Goal: Transaction & Acquisition: Purchase product/service

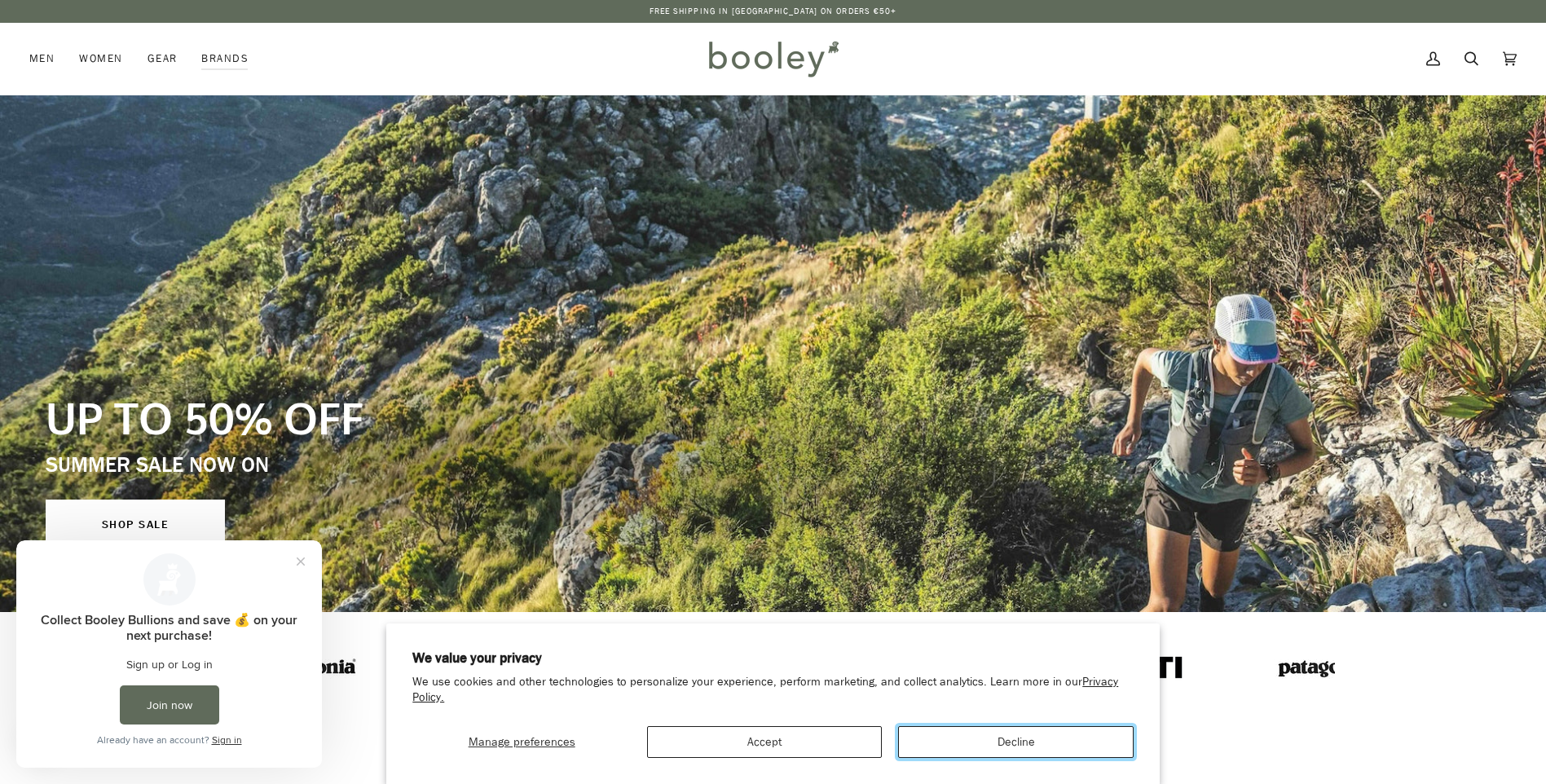
click at [1036, 737] on button "Decline" at bounding box center [1015, 741] width 235 height 32
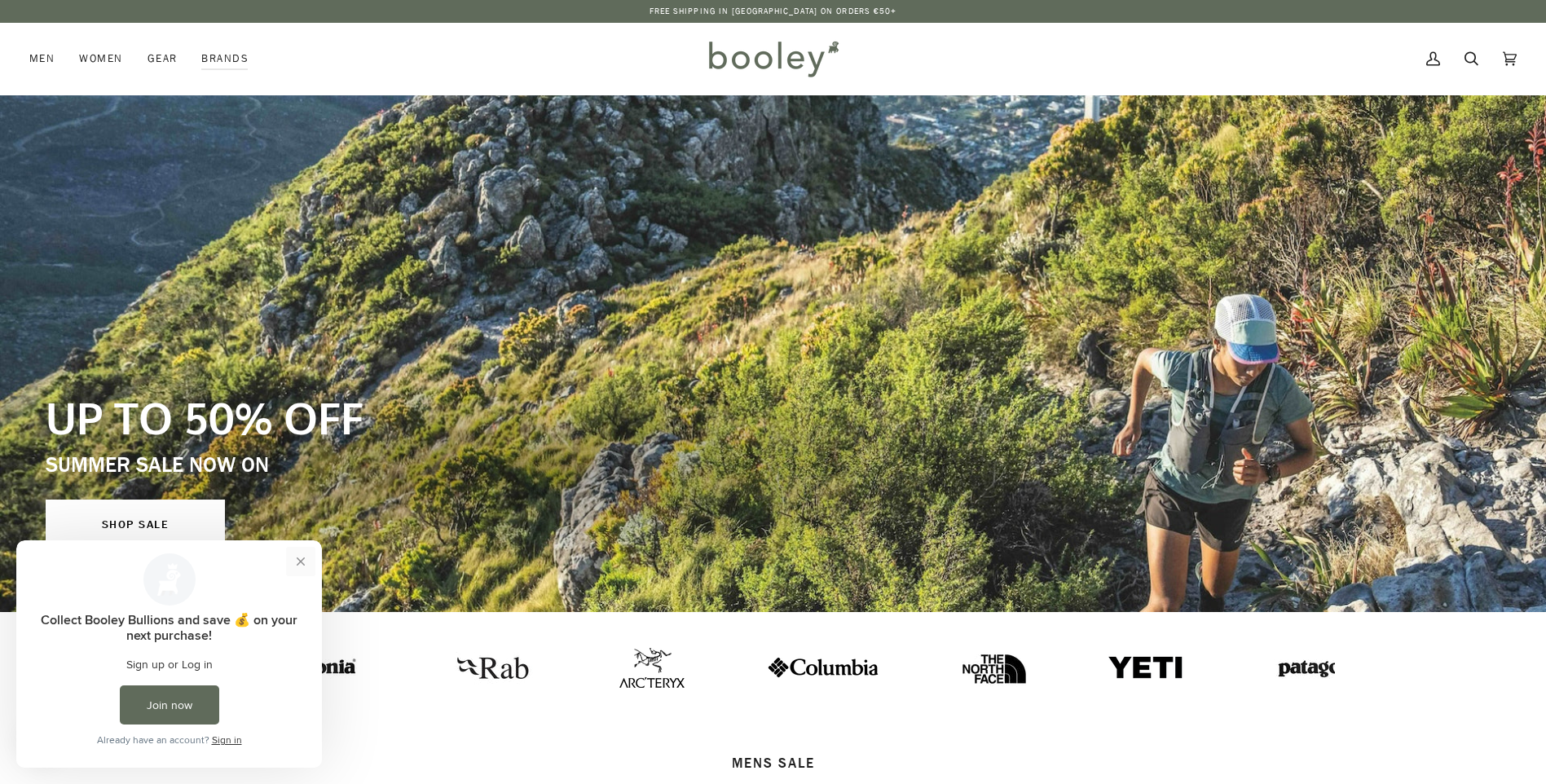
drag, startPoint x: 303, startPoint y: 562, endPoint x: 320, endPoint y: 1103, distance: 541.3
click at [303, 562] on button "Close prompt" at bounding box center [300, 562] width 29 height 29
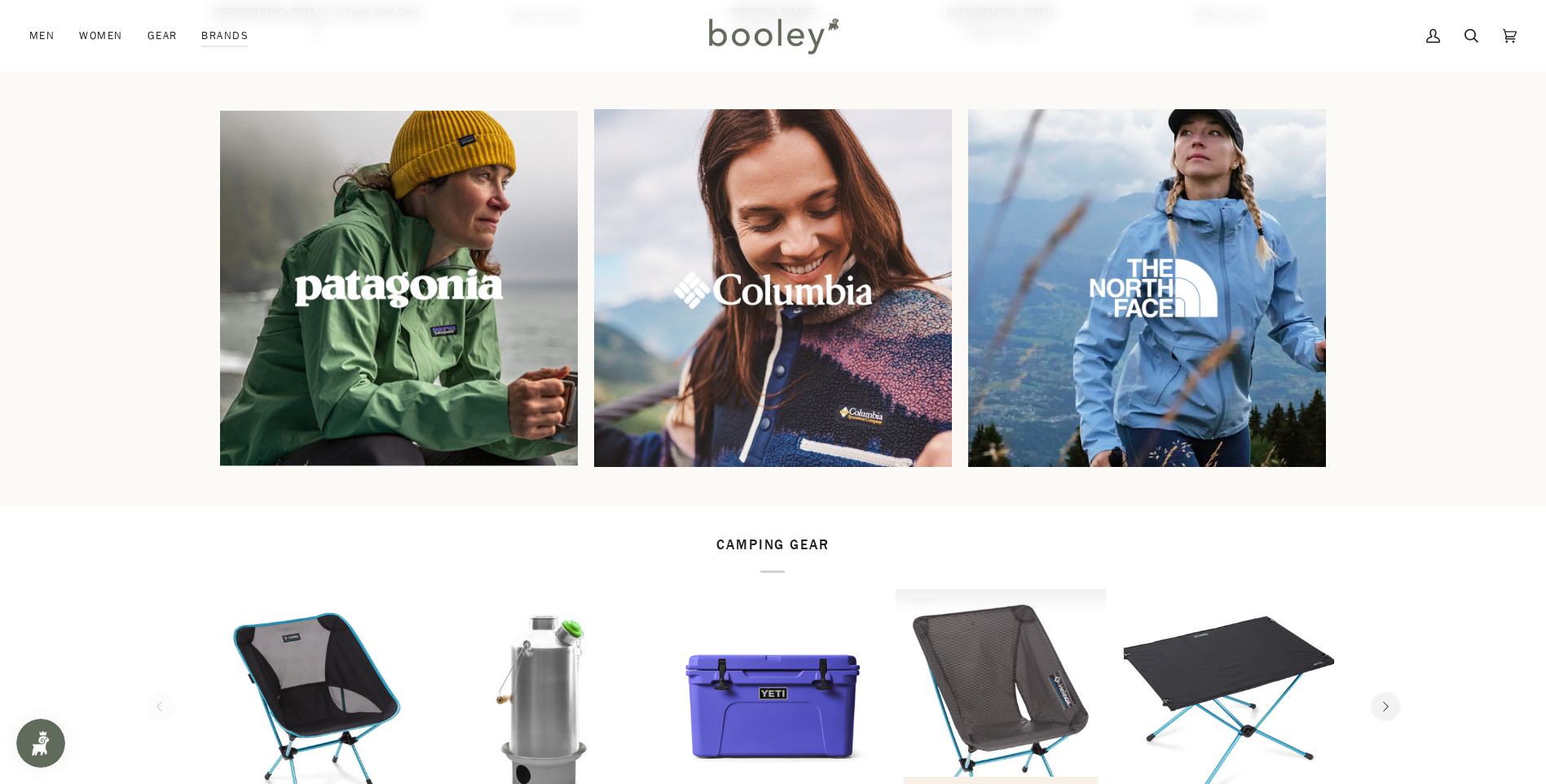
scroll to position [1467, 0]
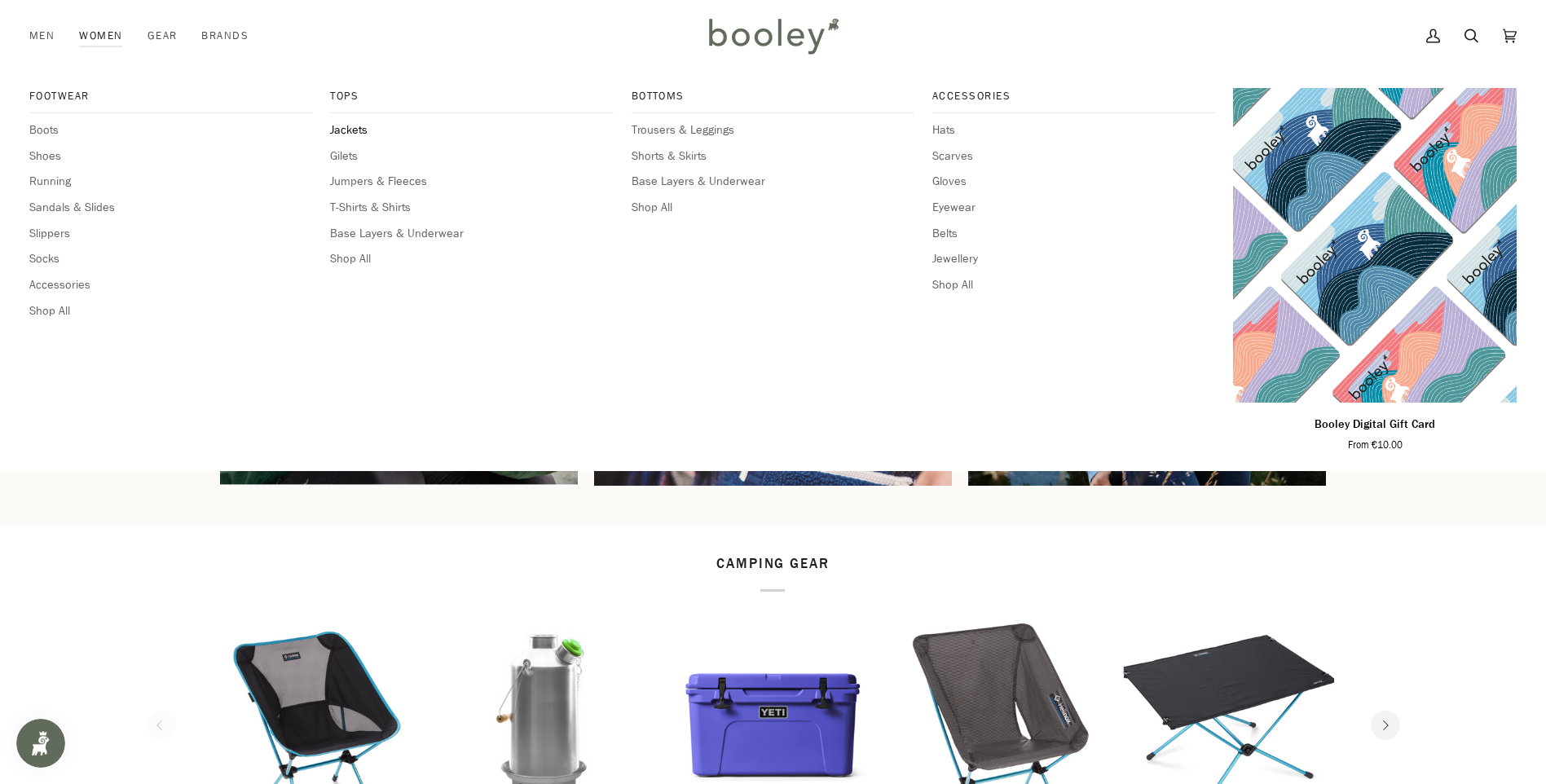
click at [358, 132] on span "Jackets" at bounding box center [472, 130] width 284 height 17
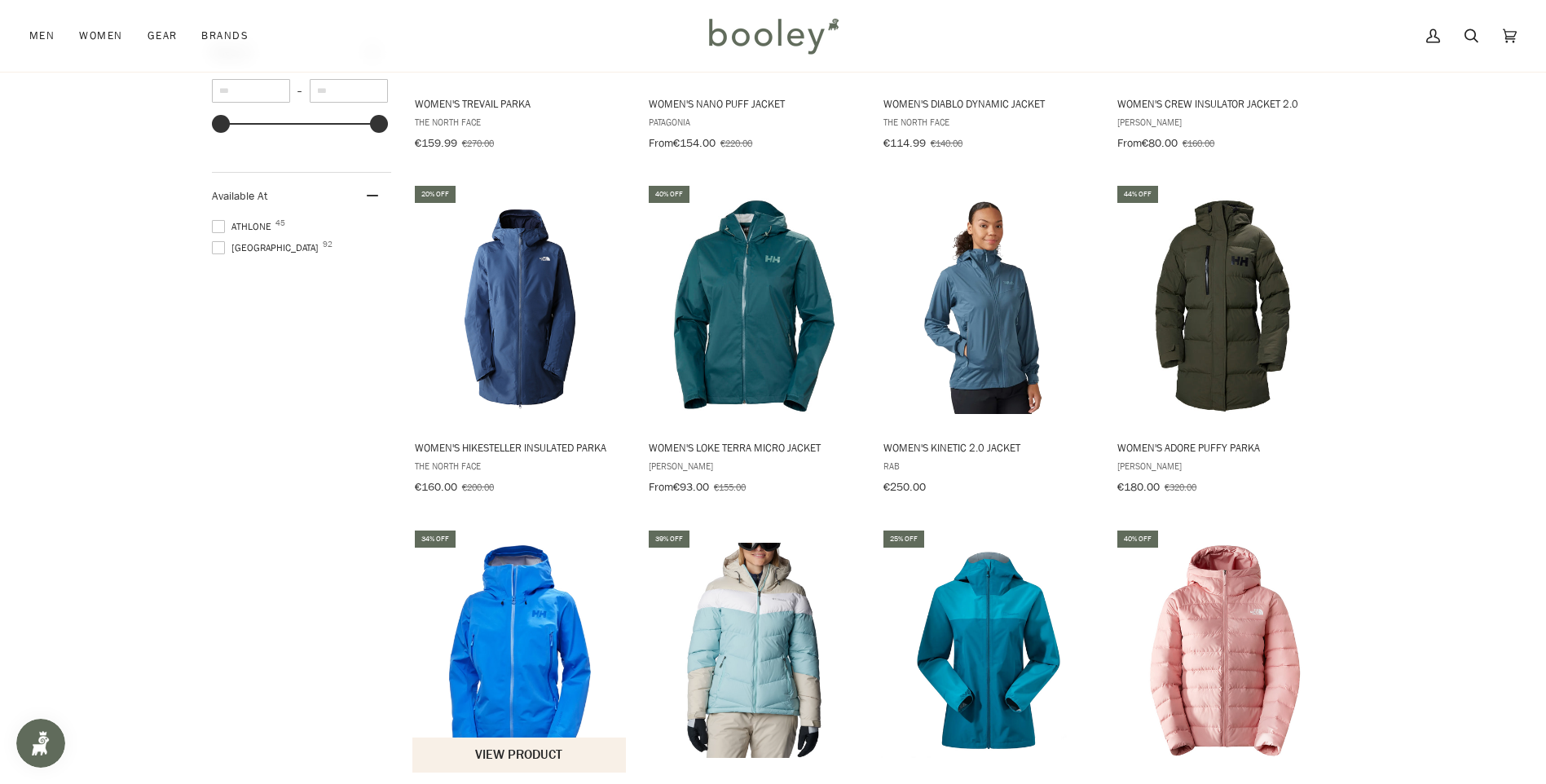
scroll to position [1630, 0]
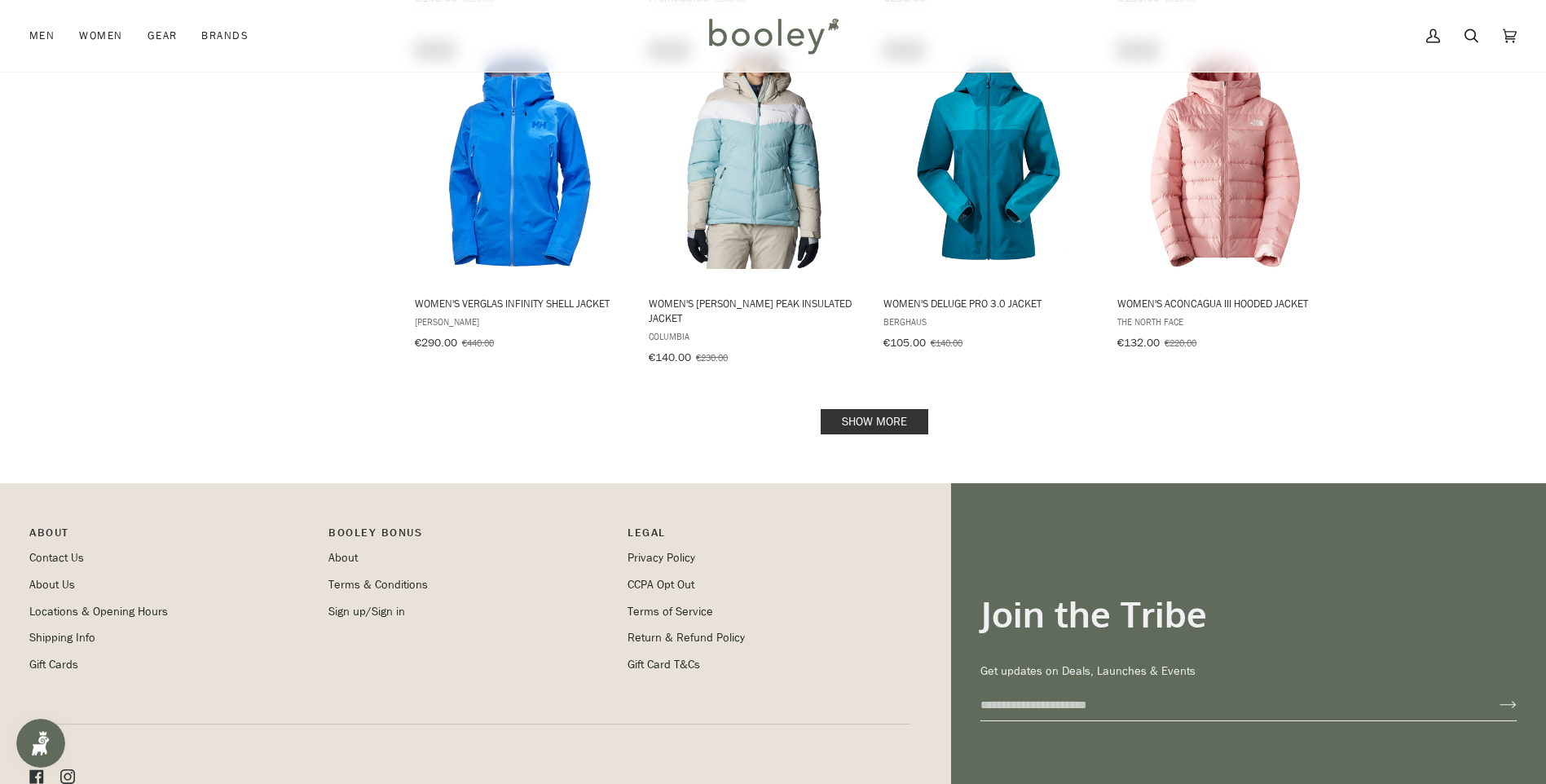
click at [913, 409] on link "Show more" at bounding box center [875, 422] width 108 height 25
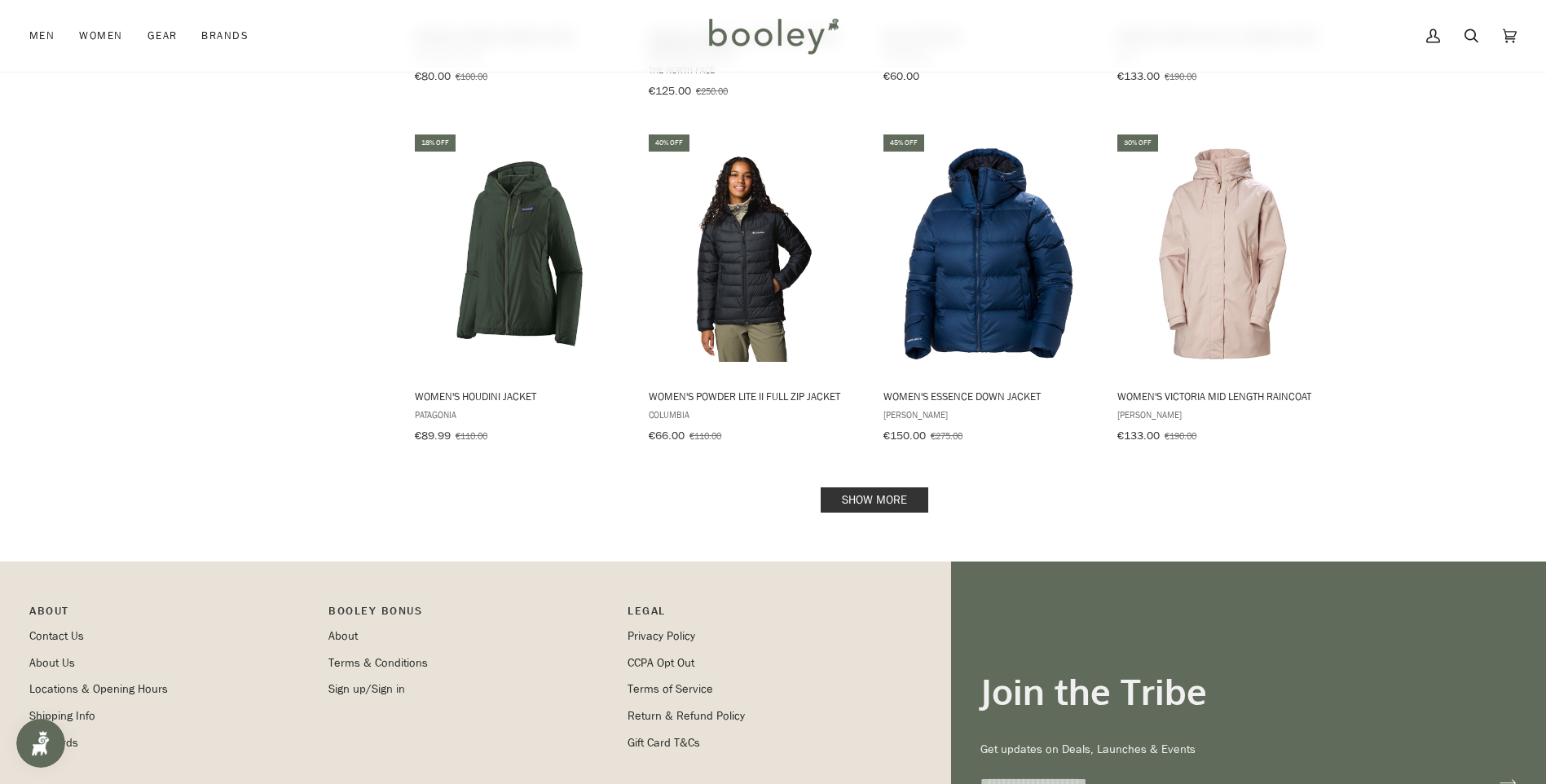
scroll to position [3341, 0]
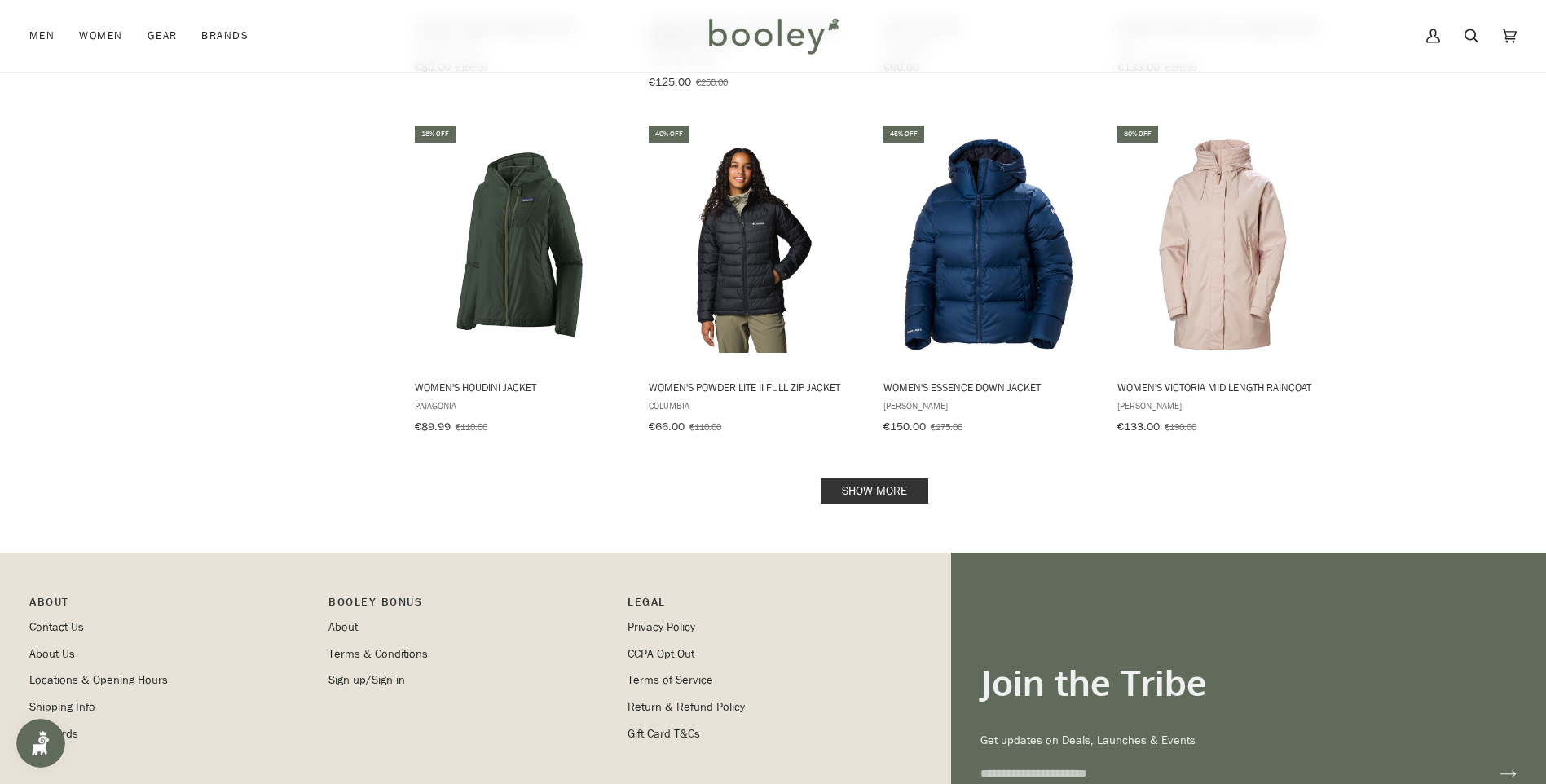
click at [876, 478] on link "Show more" at bounding box center [875, 491] width 108 height 25
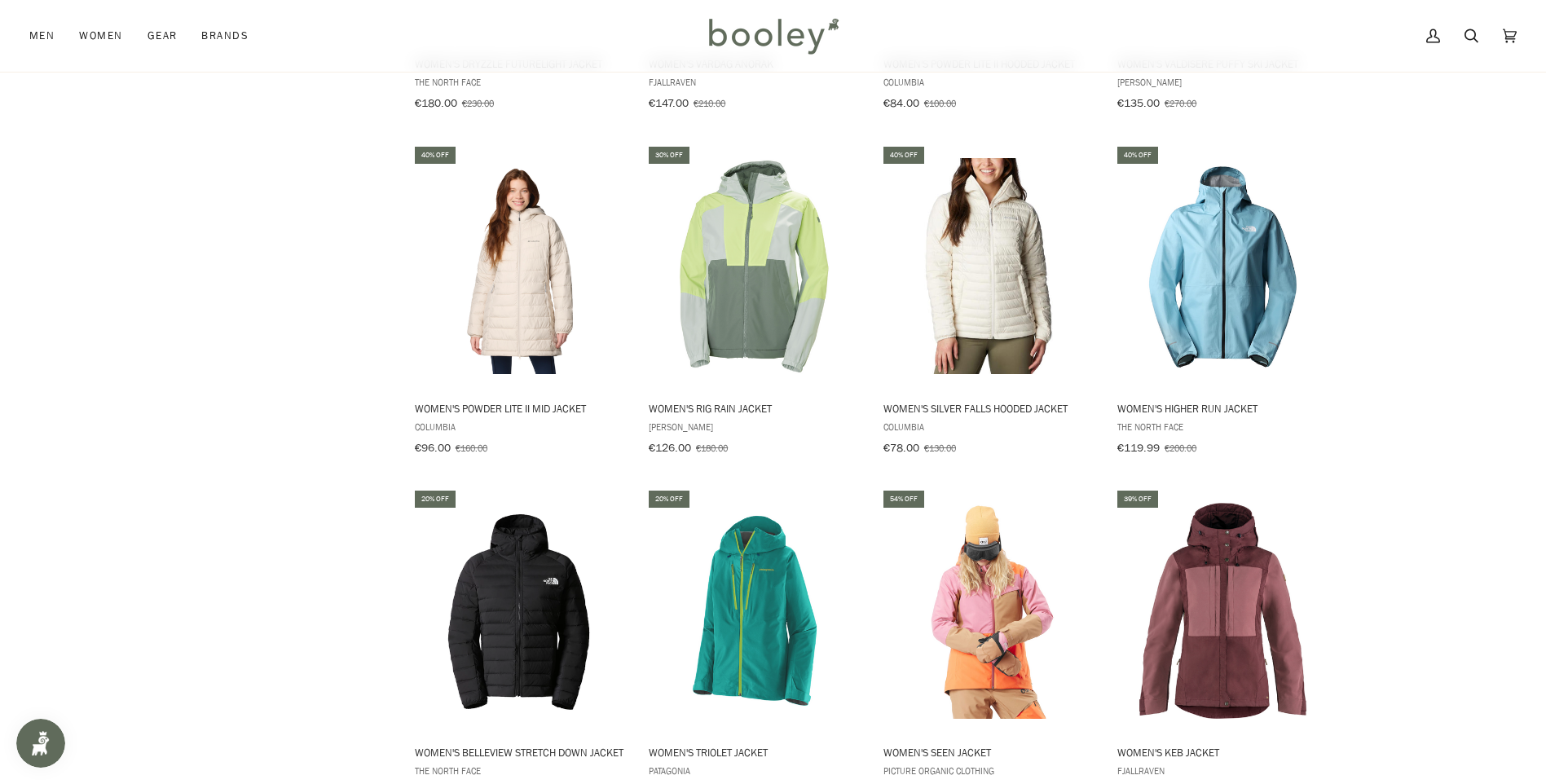
scroll to position [5053, 0]
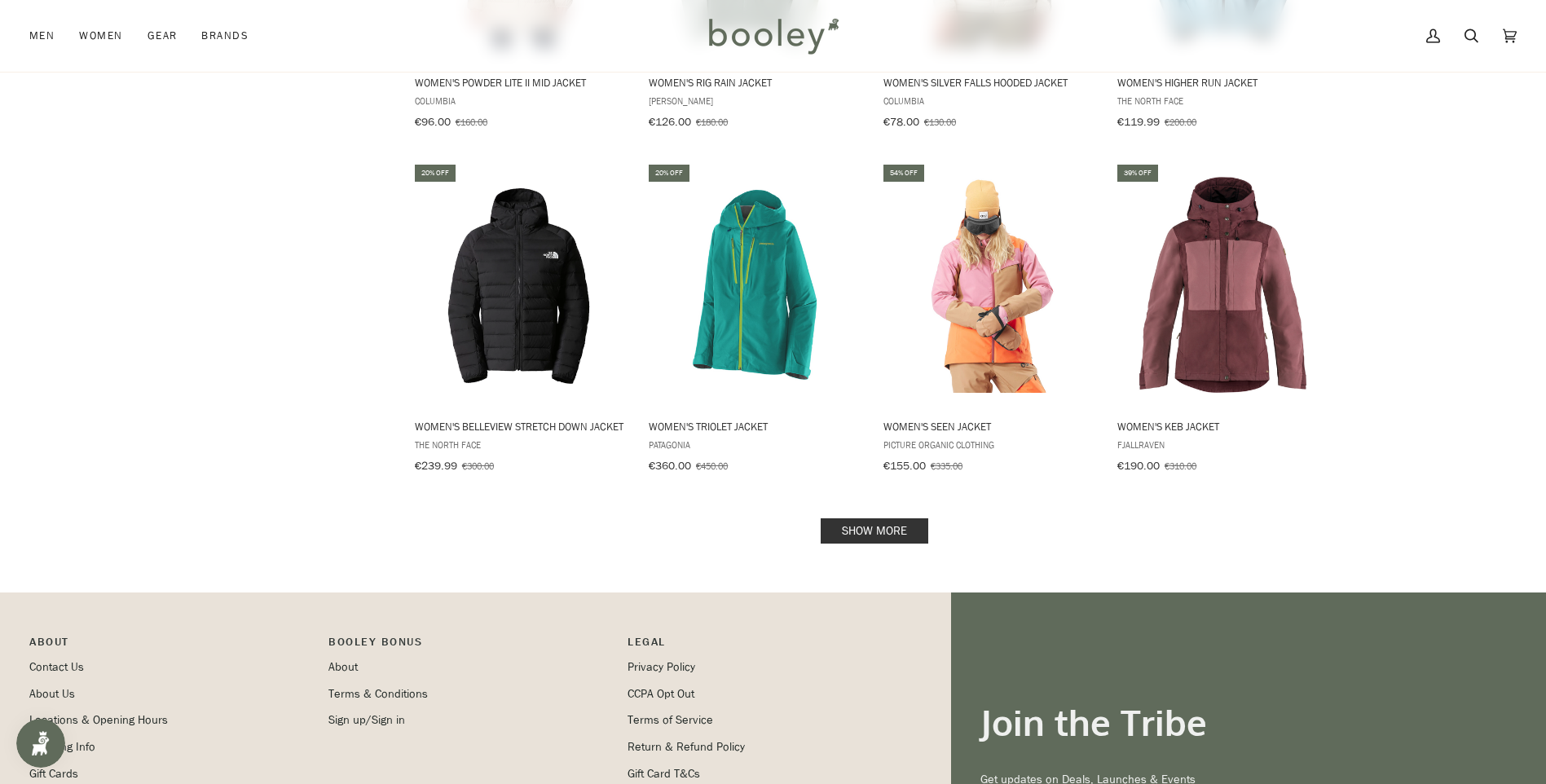
click at [911, 519] on link "Show more" at bounding box center [875, 531] width 108 height 25
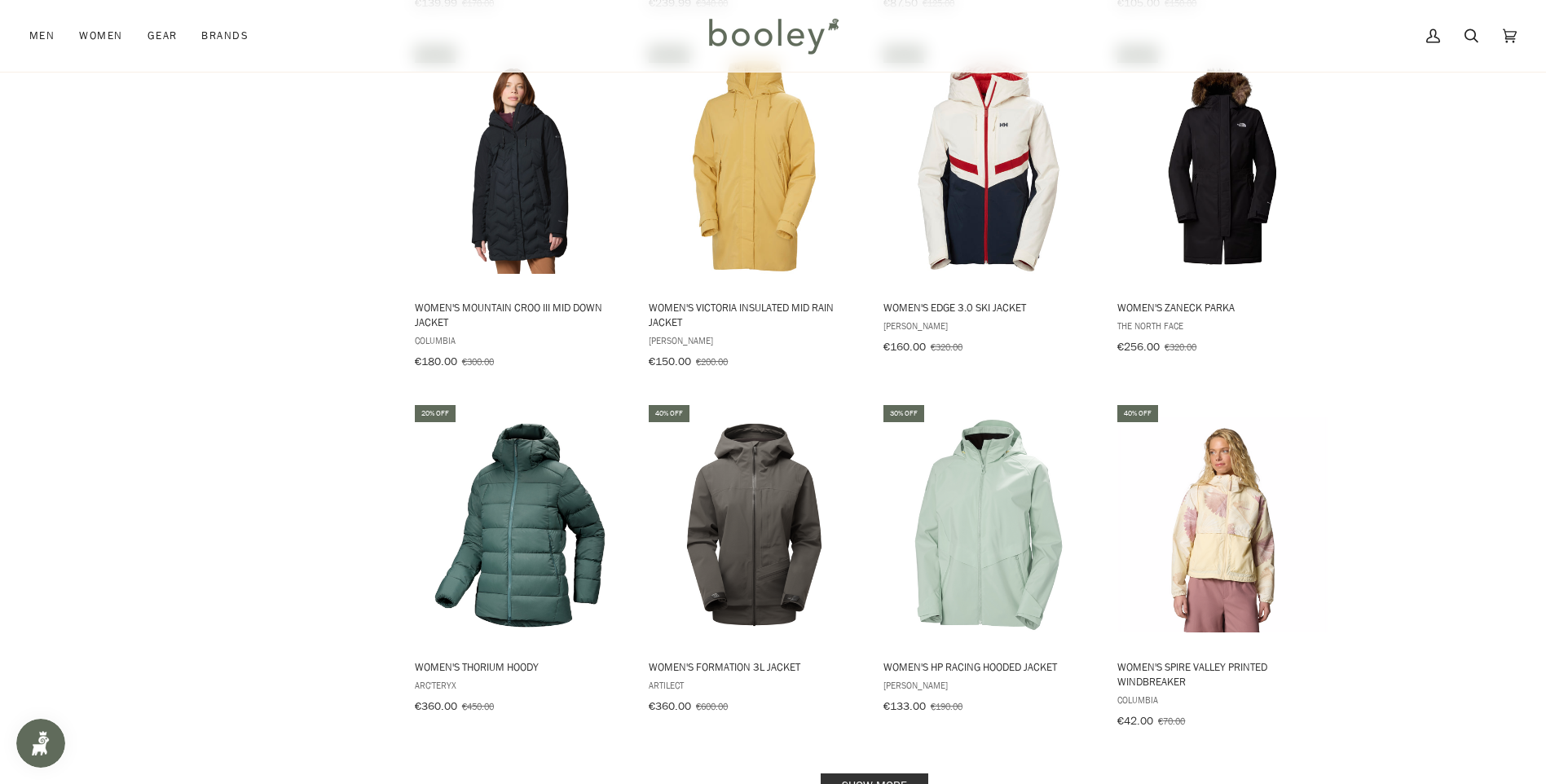
scroll to position [6601, 0]
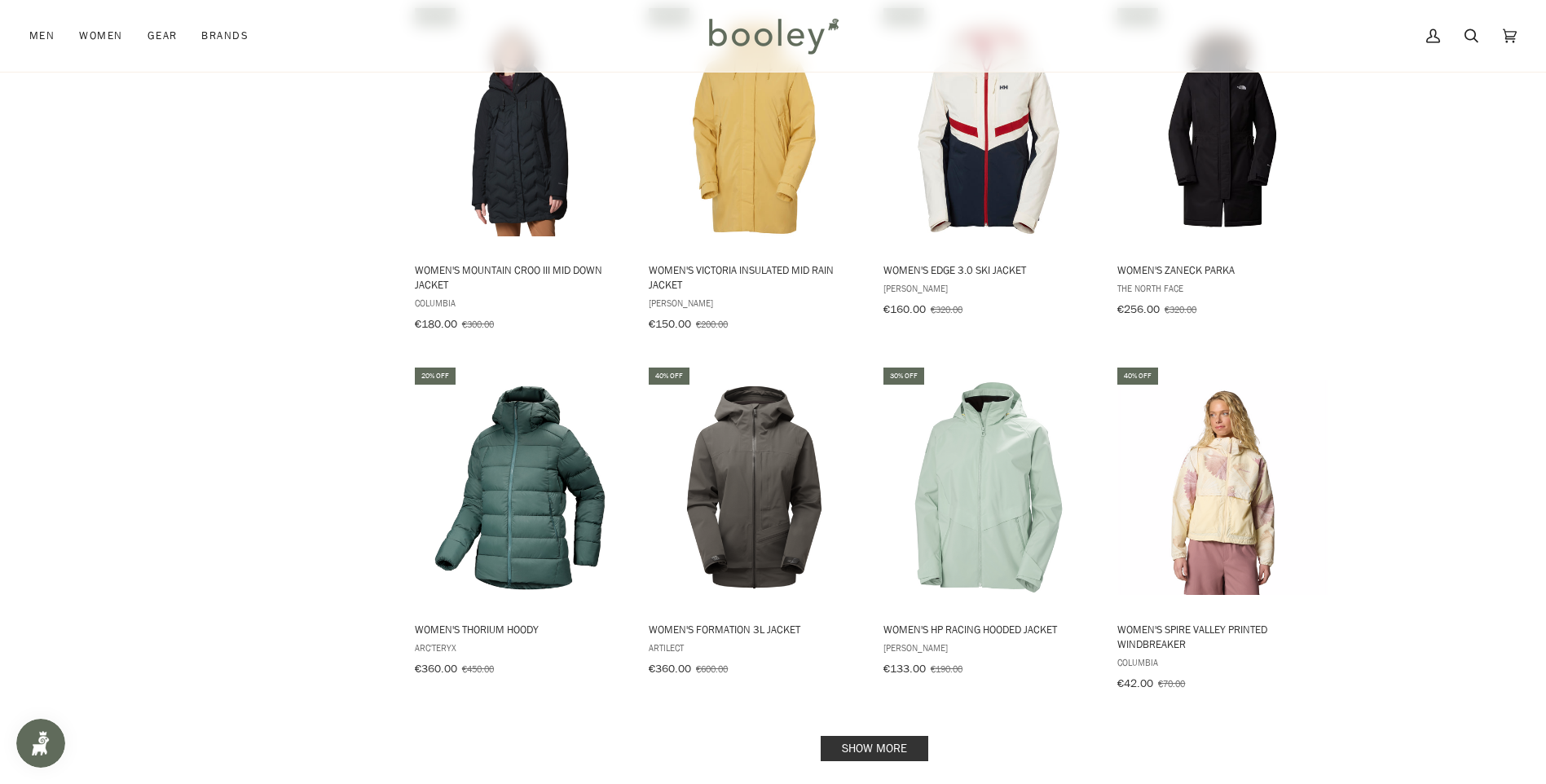
click at [917, 736] on link "Show more" at bounding box center [875, 749] width 108 height 25
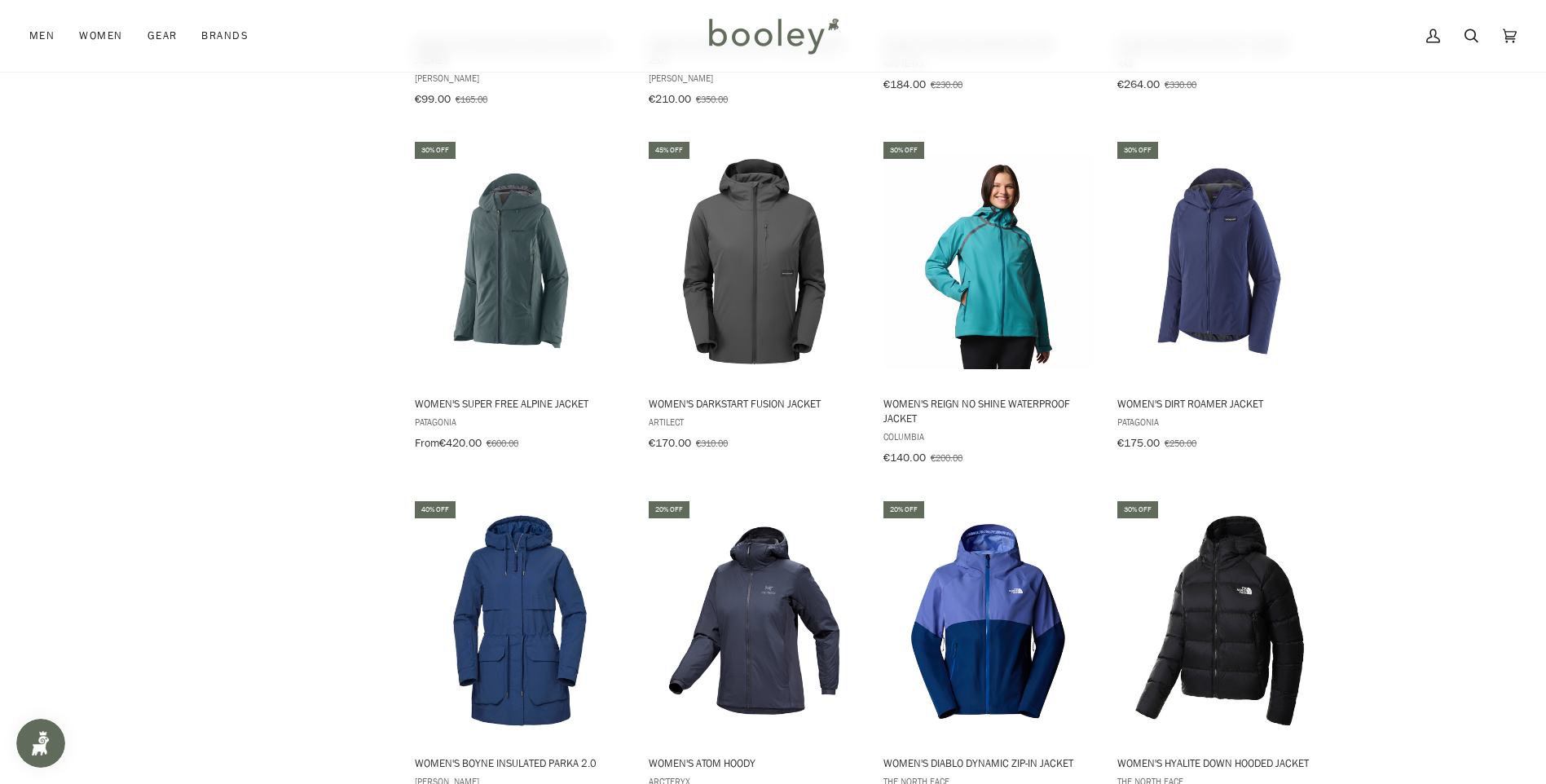
scroll to position [8313, 0]
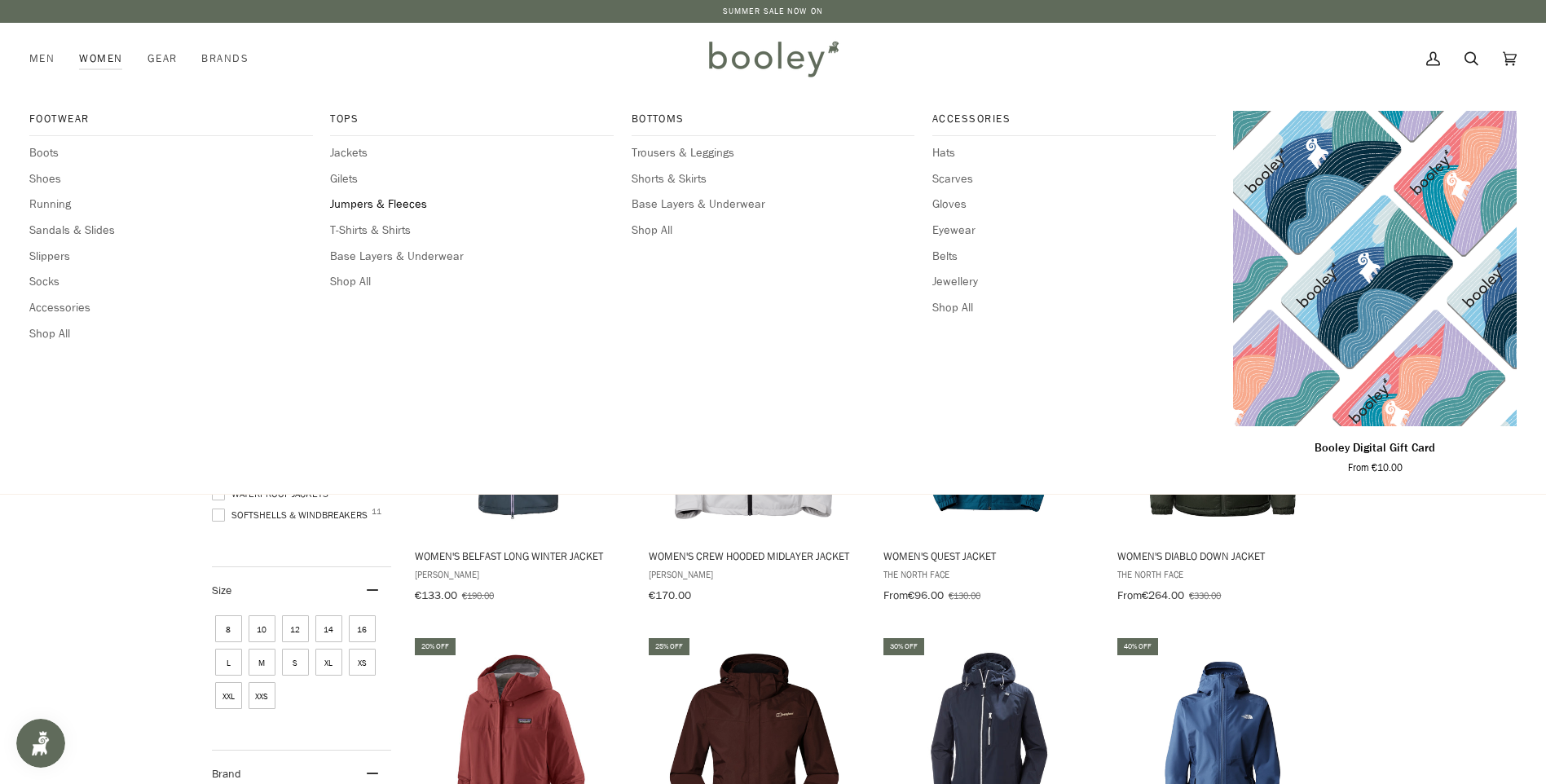
click at [336, 203] on span "Jumpers & Fleeces" at bounding box center [472, 204] width 284 height 17
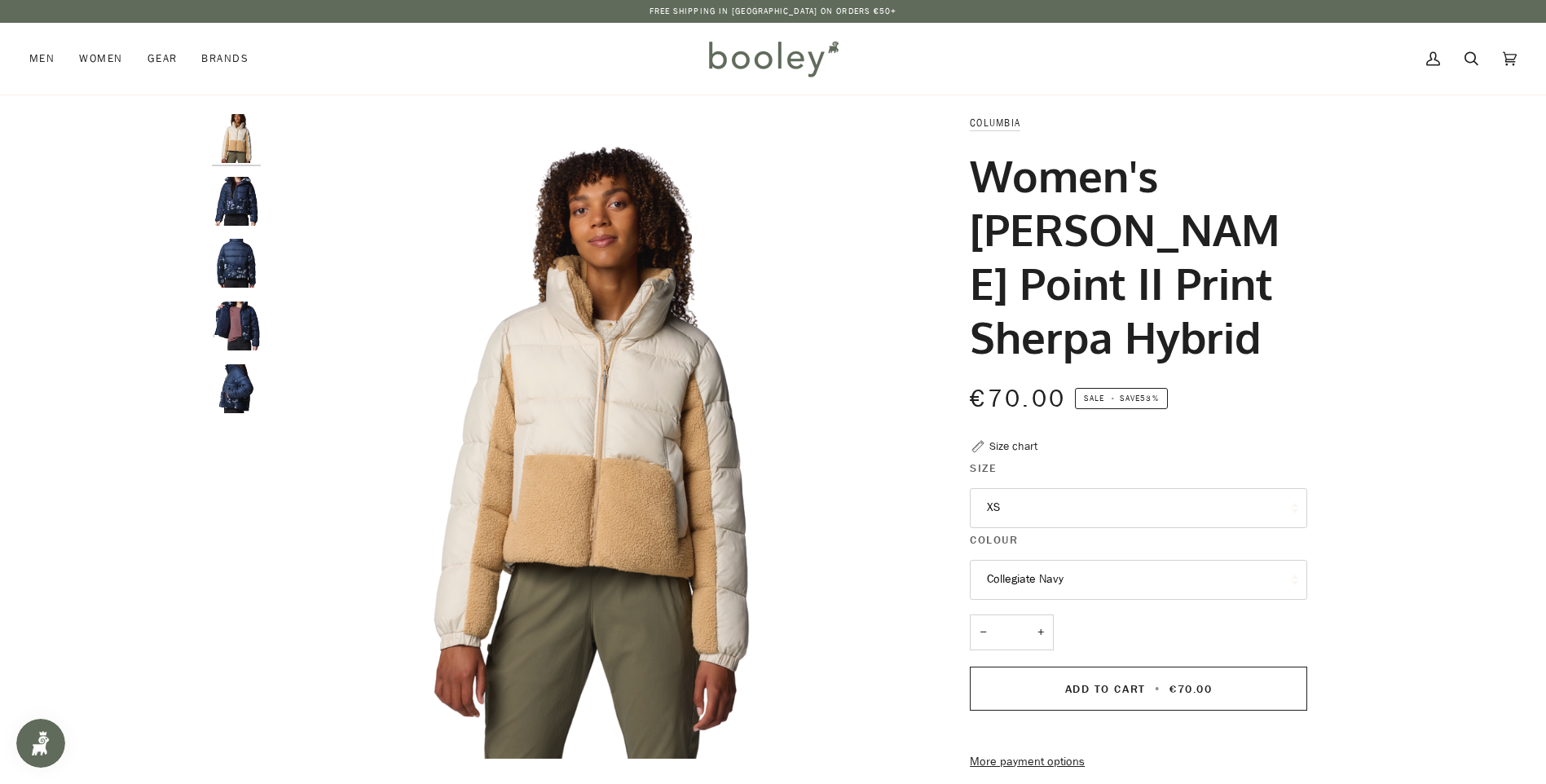
click at [233, 203] on img "Columbia Leadbetter Point II Print Sherpa Hybrid Collegiate Navy - Booley Galway" at bounding box center [236, 201] width 49 height 49
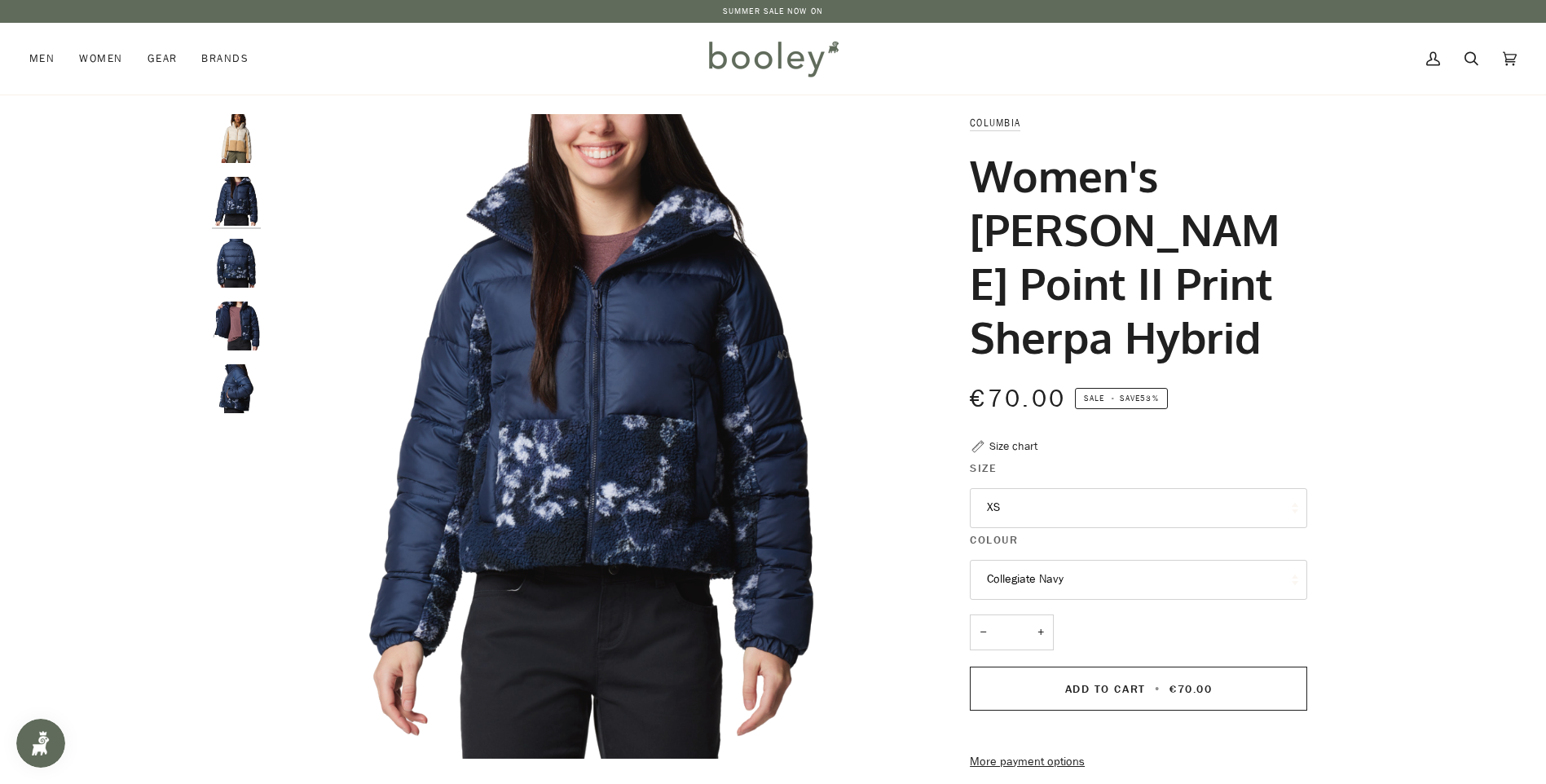
click at [233, 272] on img "Columbia Leadbetter Point II Print Sherpa Hybrid Collegiate Navy - Booley Galway" at bounding box center [236, 263] width 49 height 49
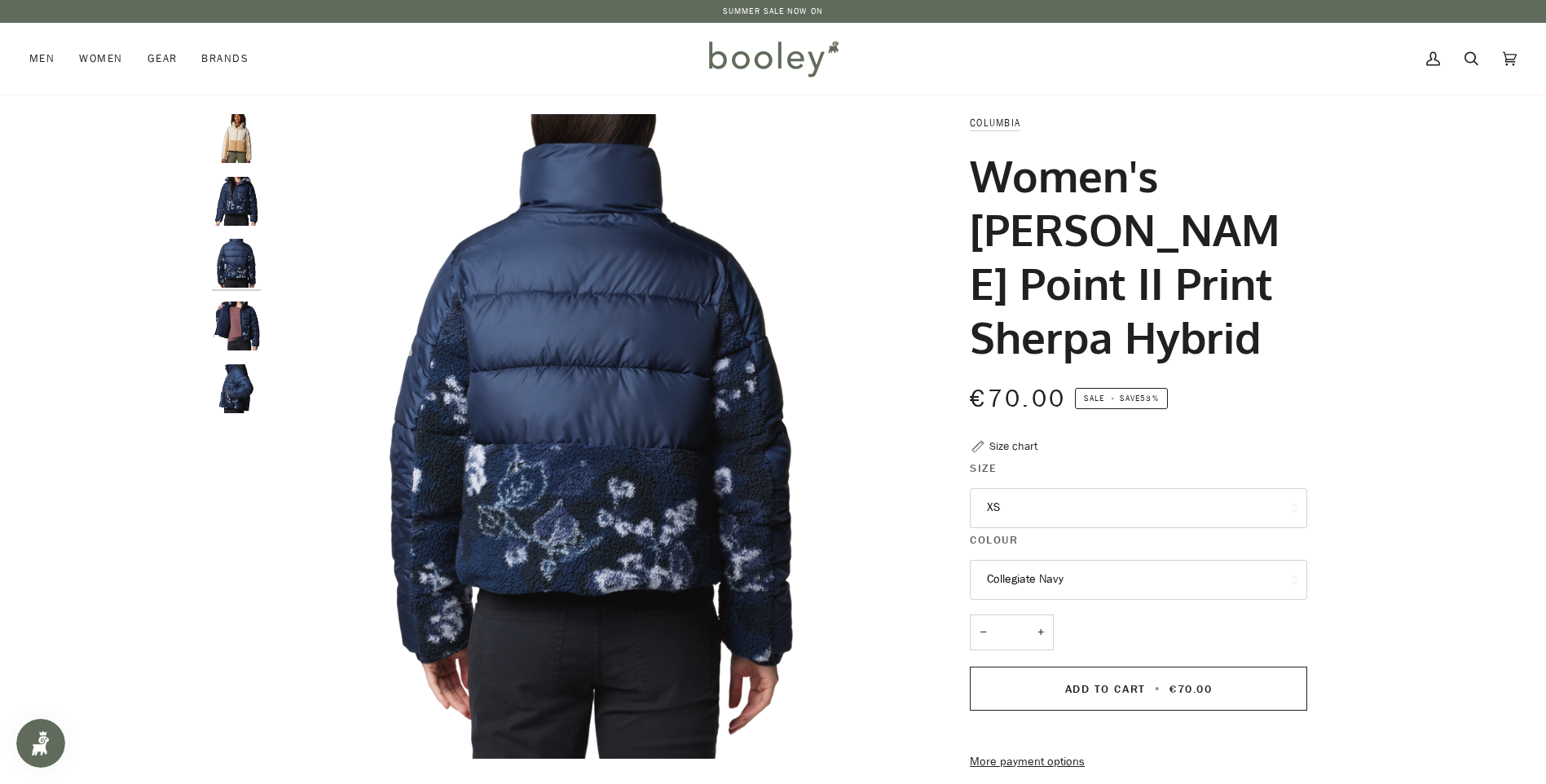
click at [228, 146] on img "Columbia Leadbetter Point II Print Sherpa Hybrid Dark Stone / Canoe - Booley Ga…" at bounding box center [236, 138] width 49 height 49
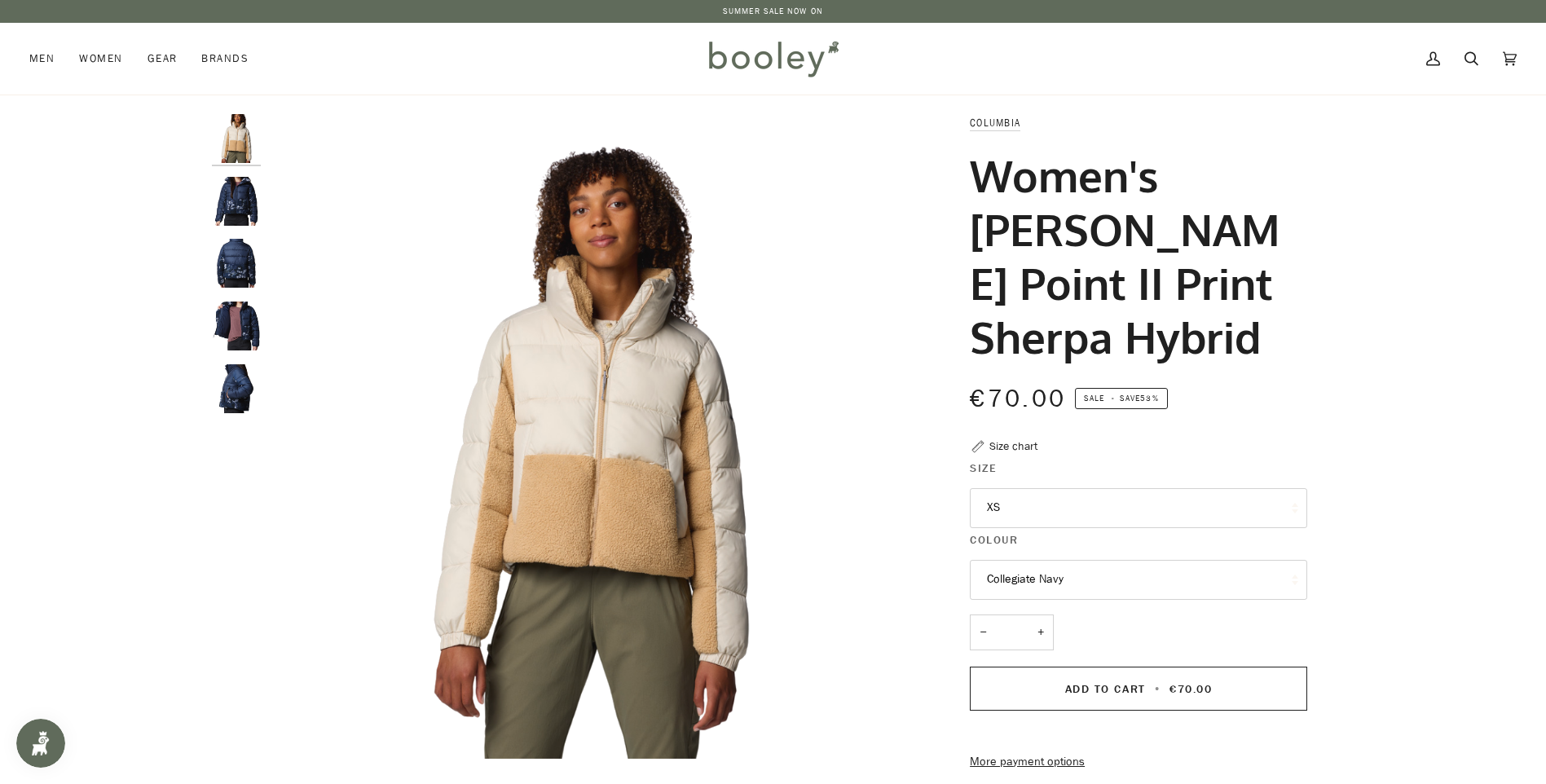
click at [1094, 518] on button "XS" at bounding box center [1138, 508] width 337 height 40
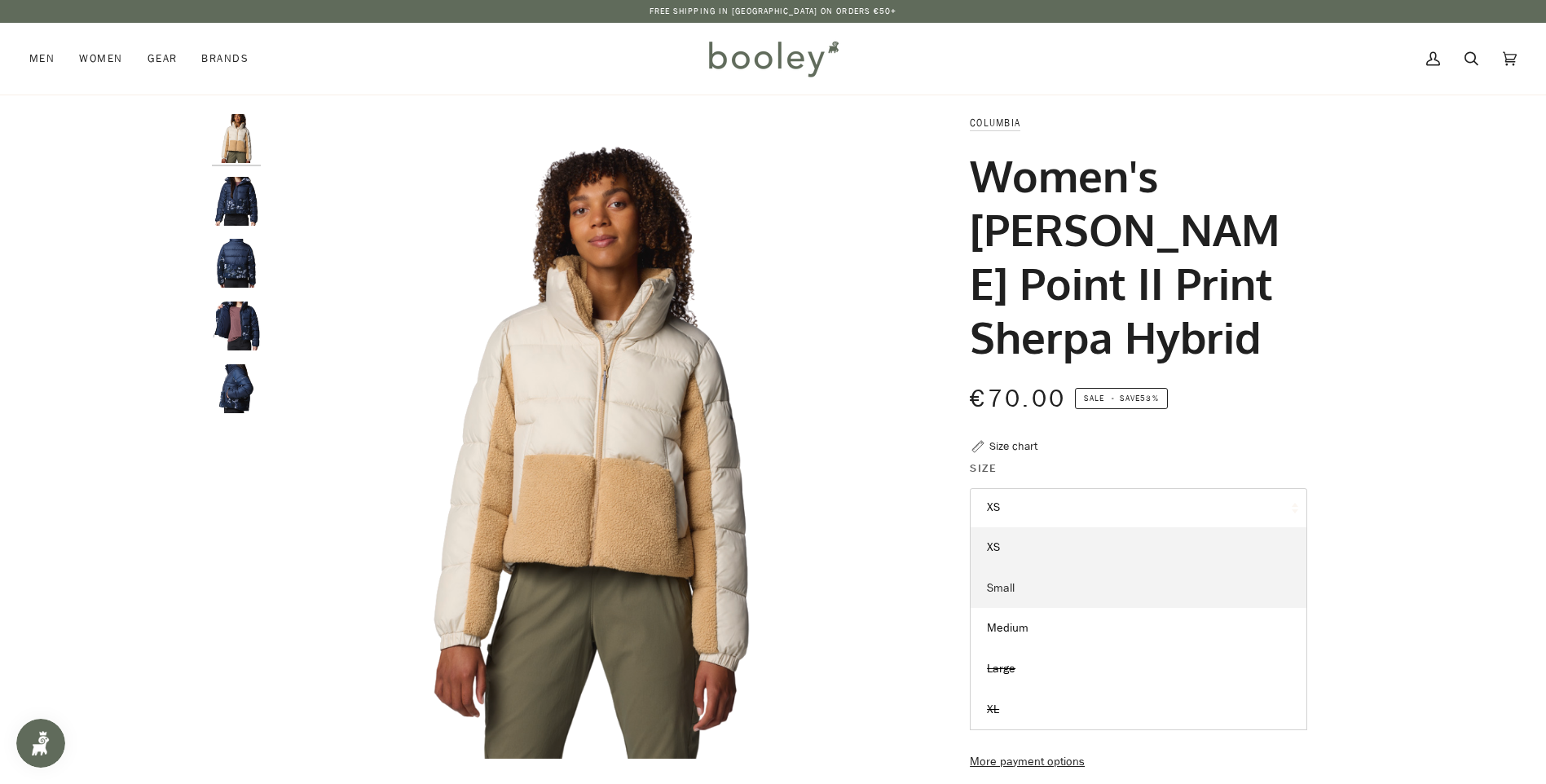
click at [1073, 583] on link "Small" at bounding box center [1139, 589] width 336 height 41
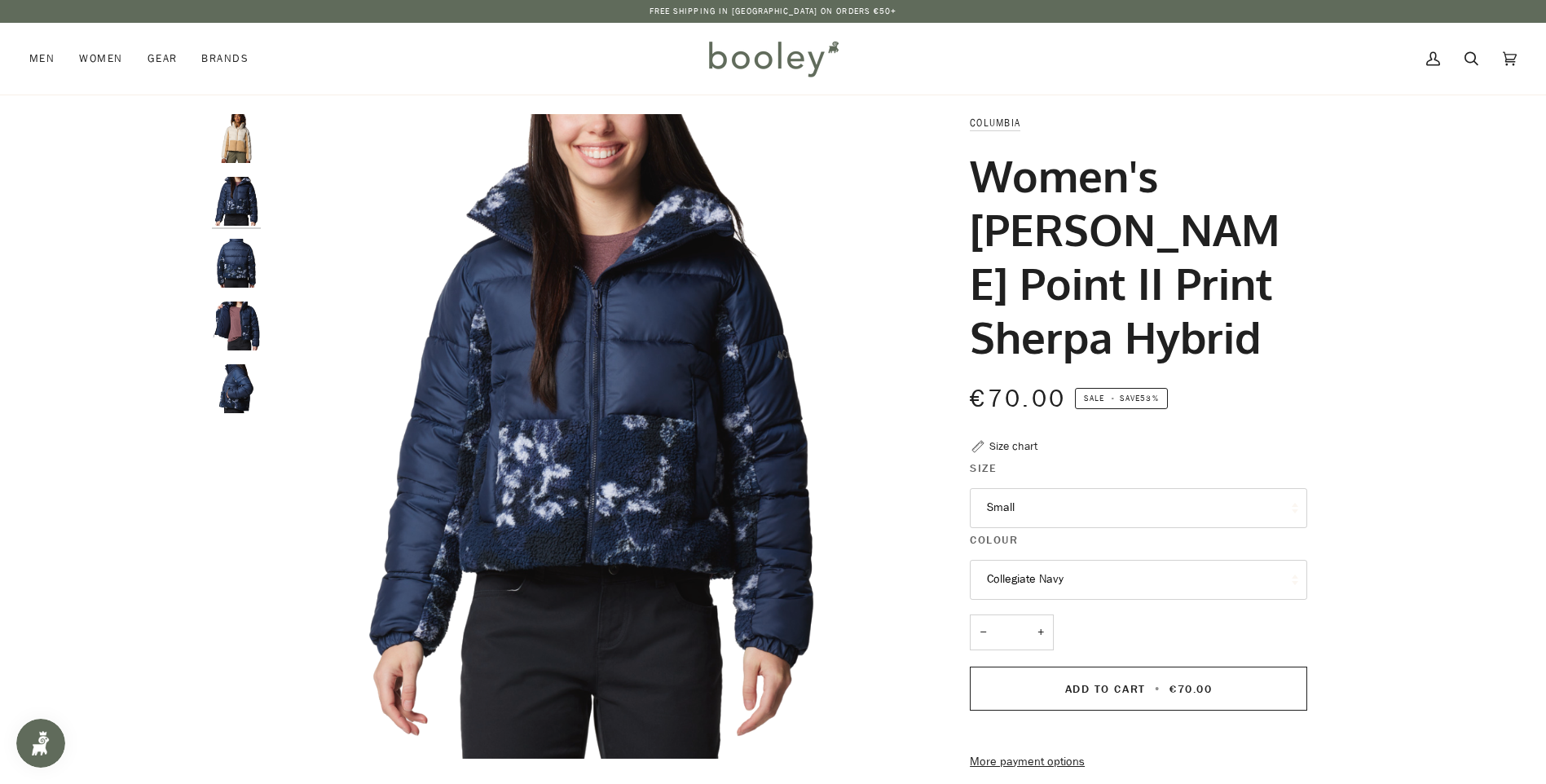
click at [1081, 572] on button "Collegiate Navy" at bounding box center [1138, 579] width 337 height 40
click at [1076, 623] on span "Dark Stone / Canoe" at bounding box center [1038, 619] width 101 height 16
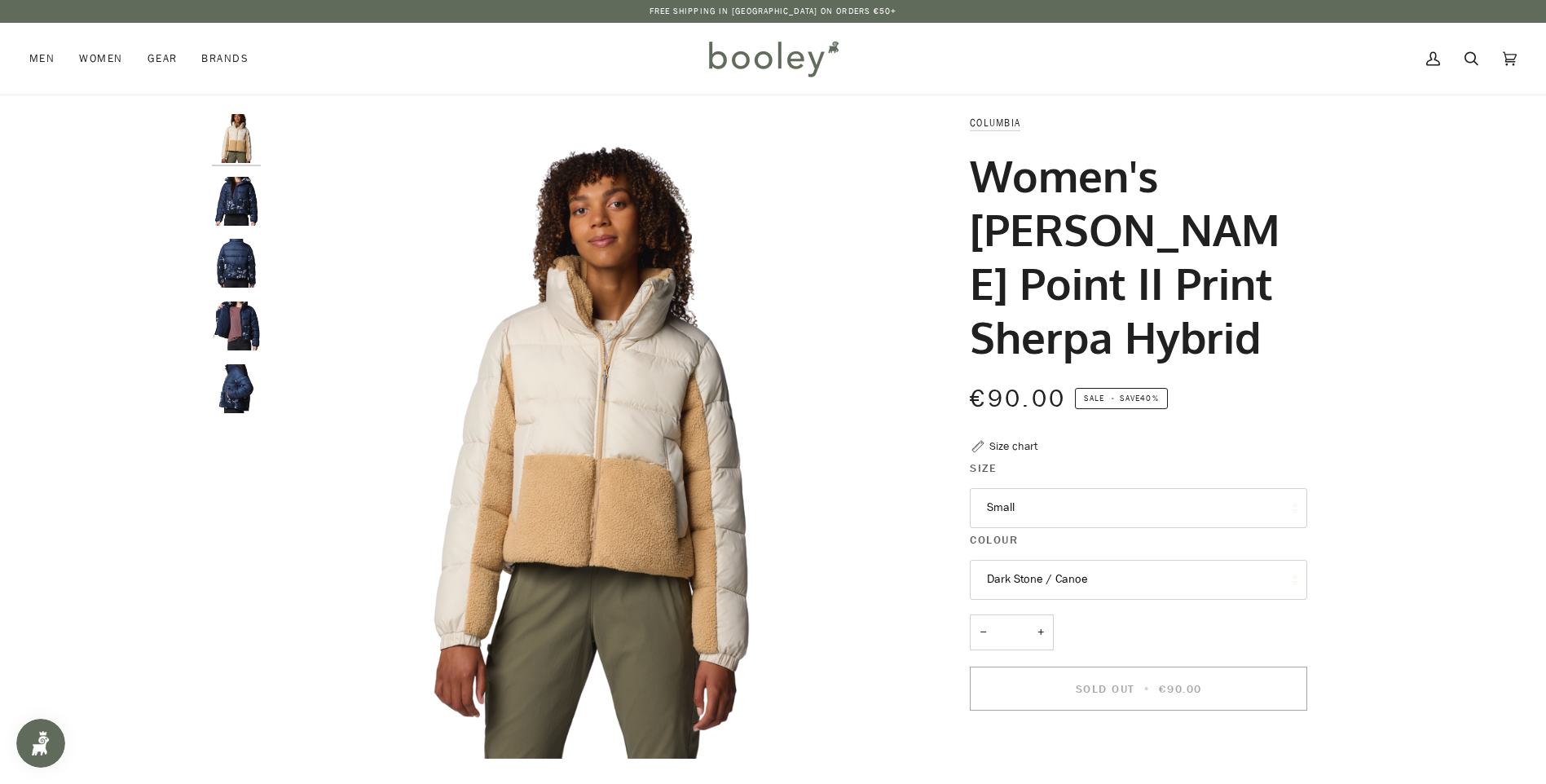
click at [1010, 512] on button "Small" at bounding box center [1138, 508] width 337 height 40
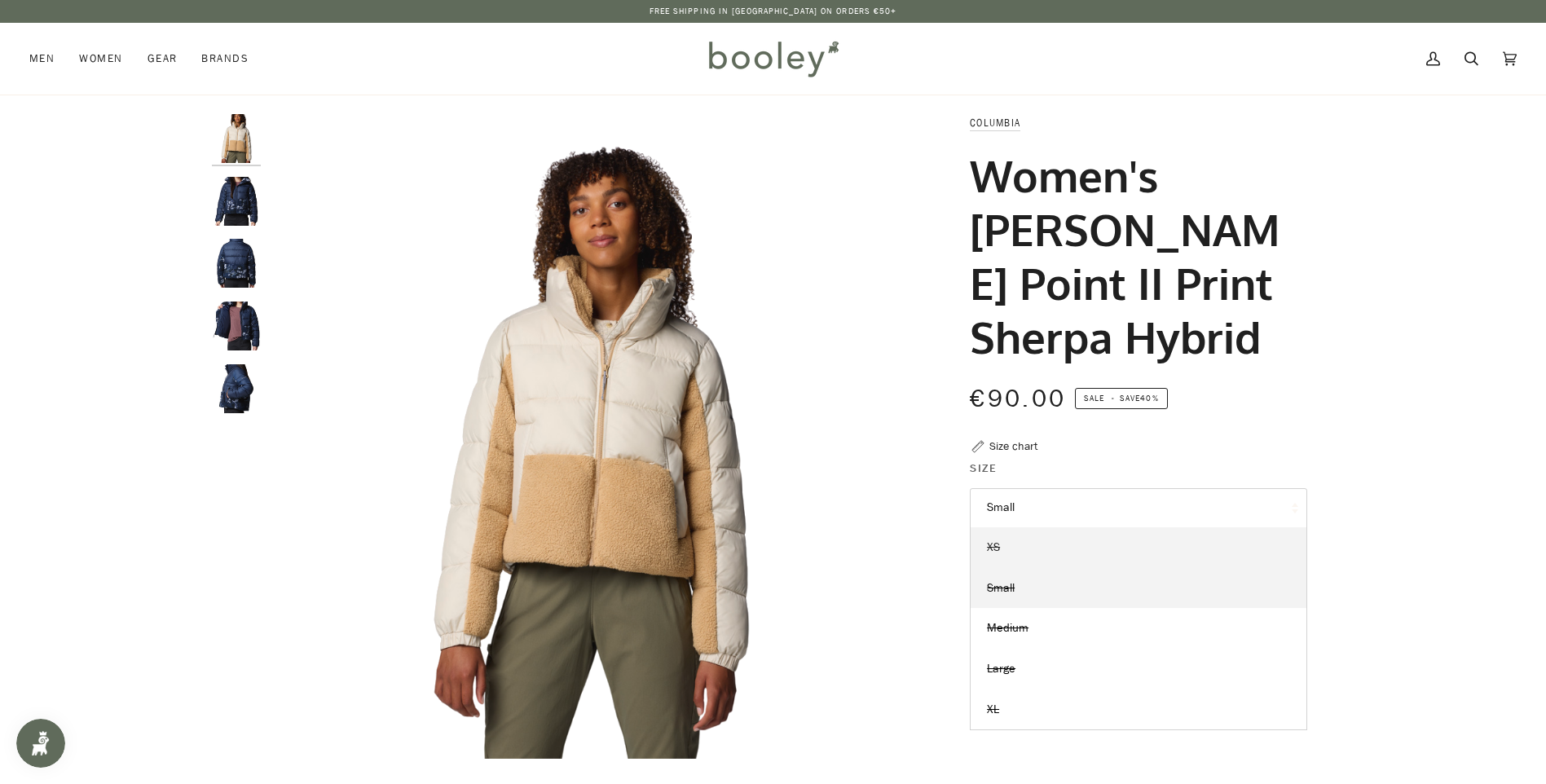
click at [1017, 548] on link "XS" at bounding box center [1139, 548] width 336 height 41
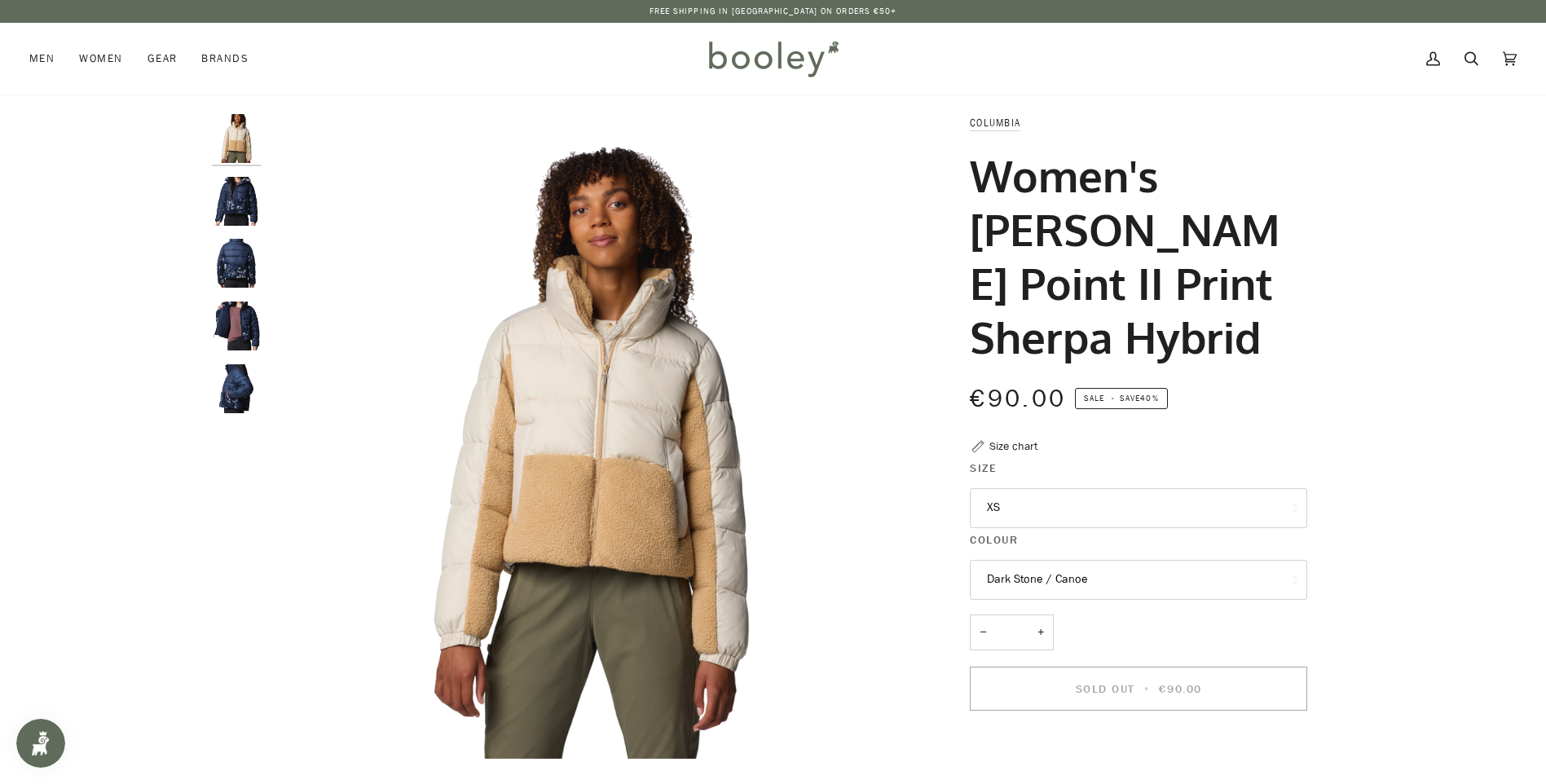
click at [1023, 513] on button "XS" at bounding box center [1138, 508] width 337 height 40
click at [822, 520] on img "Columbia Leadbetter Point II Print Sherpa Hybrid Dark Stone / Canoe - Booley Ga…" at bounding box center [592, 436] width 645 height 645
click at [1076, 595] on button "Dark Stone / Canoe" at bounding box center [1138, 579] width 337 height 40
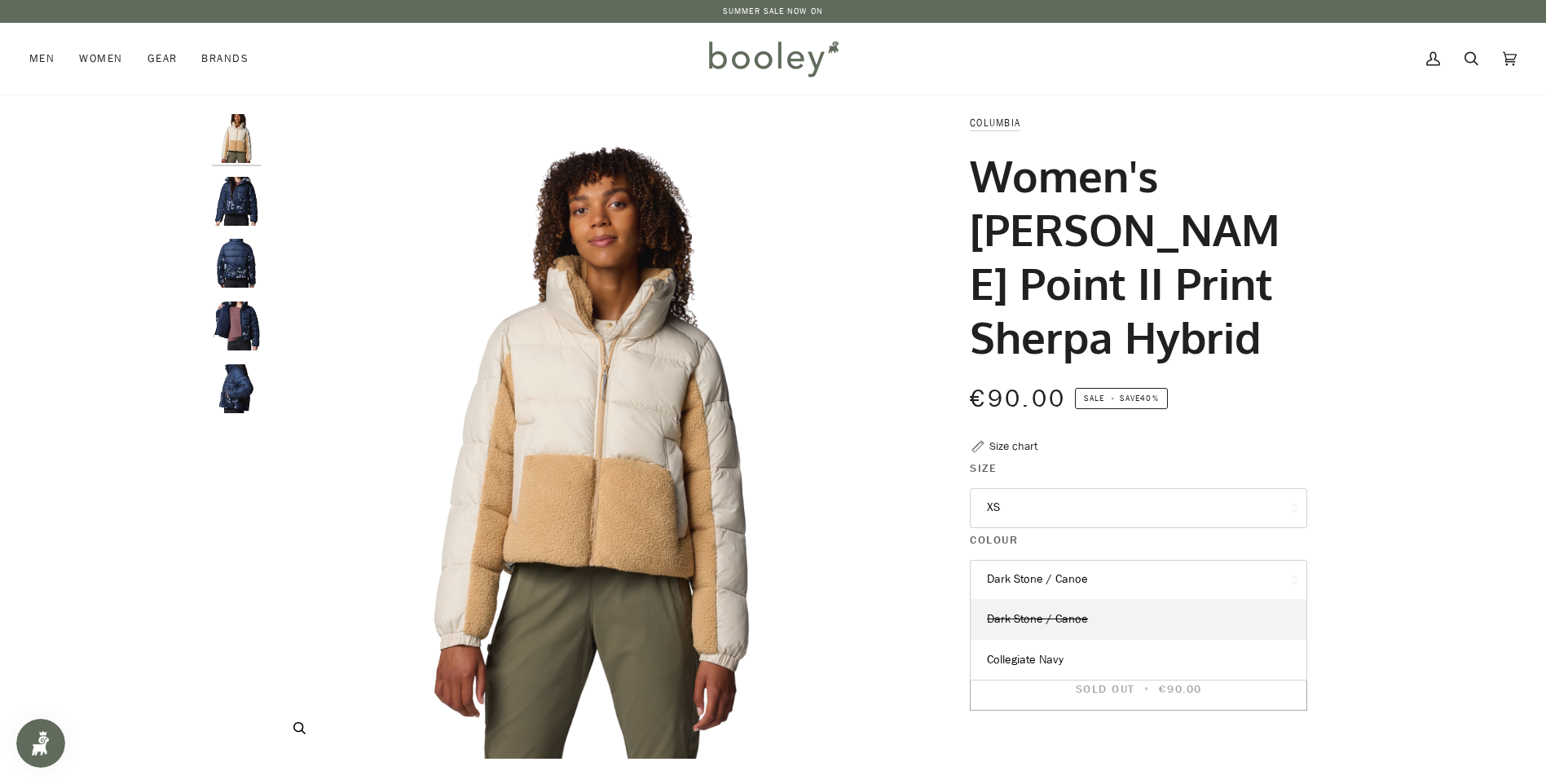
click at [843, 541] on img "Columbia Leadbetter Point II Print Sherpa Hybrid Dark Stone / Canoe - Booley Ga…" at bounding box center [592, 436] width 645 height 645
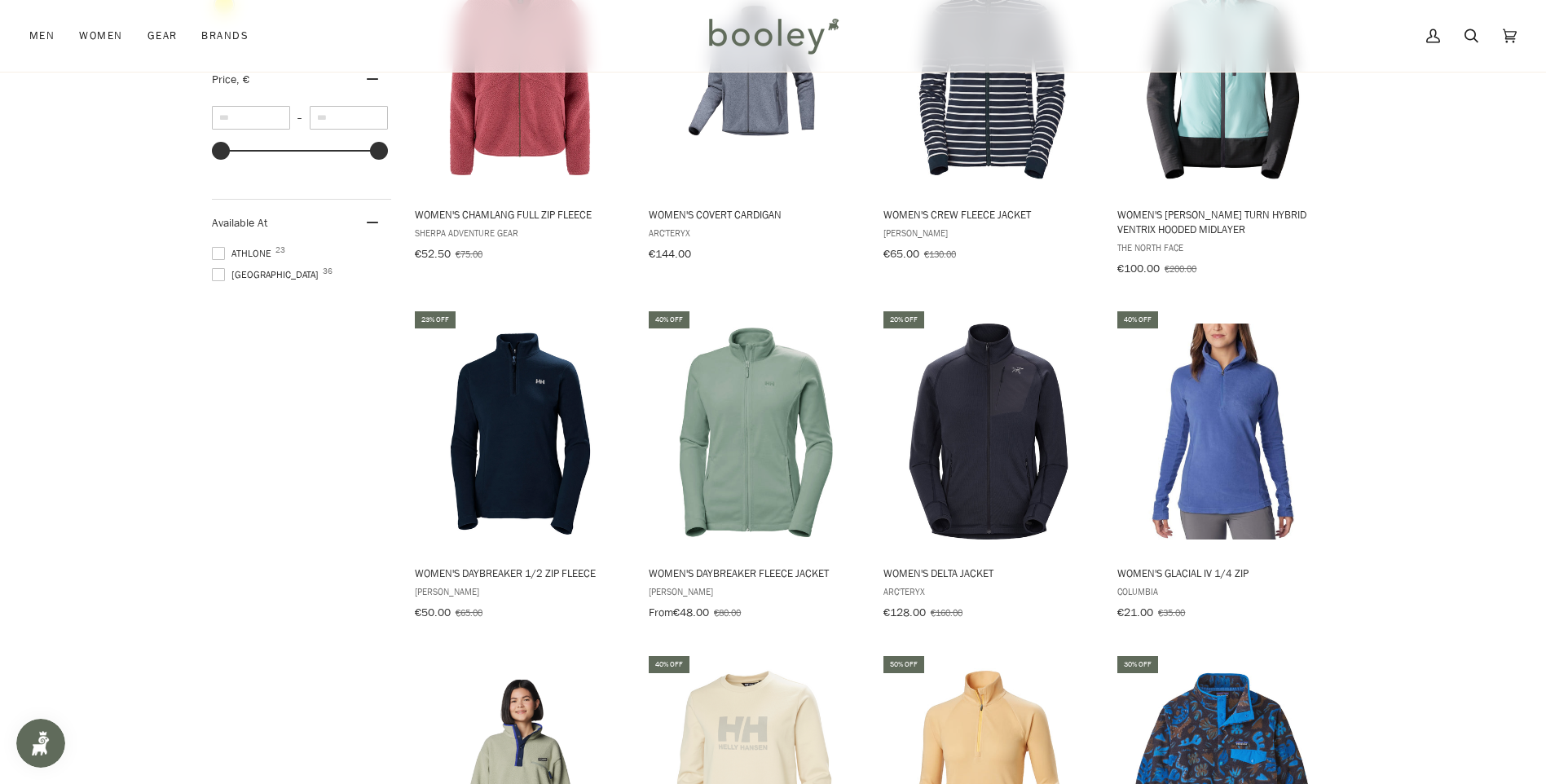
scroll to position [1630, 0]
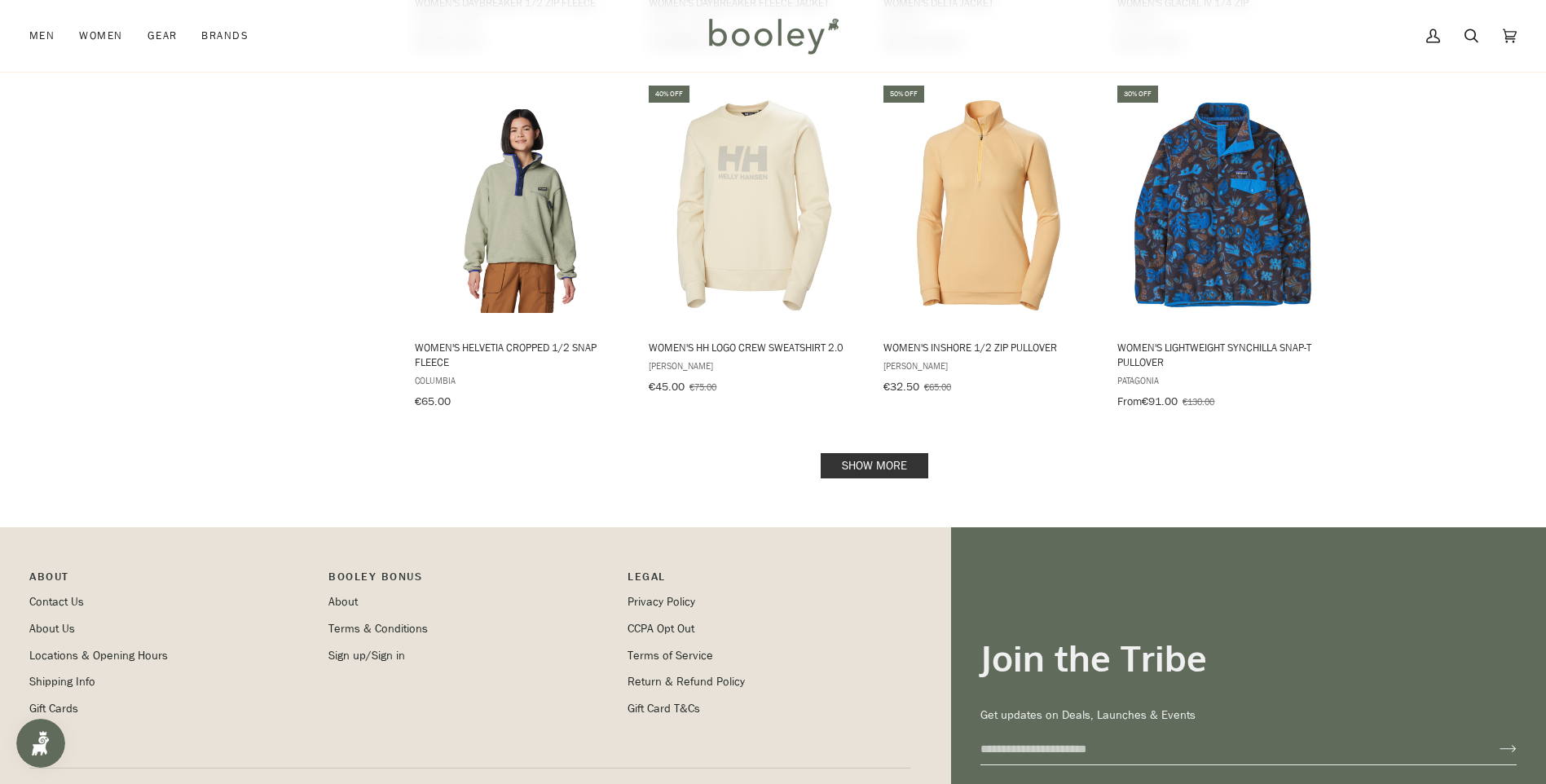
click at [875, 459] on link "Show more" at bounding box center [875, 465] width 108 height 25
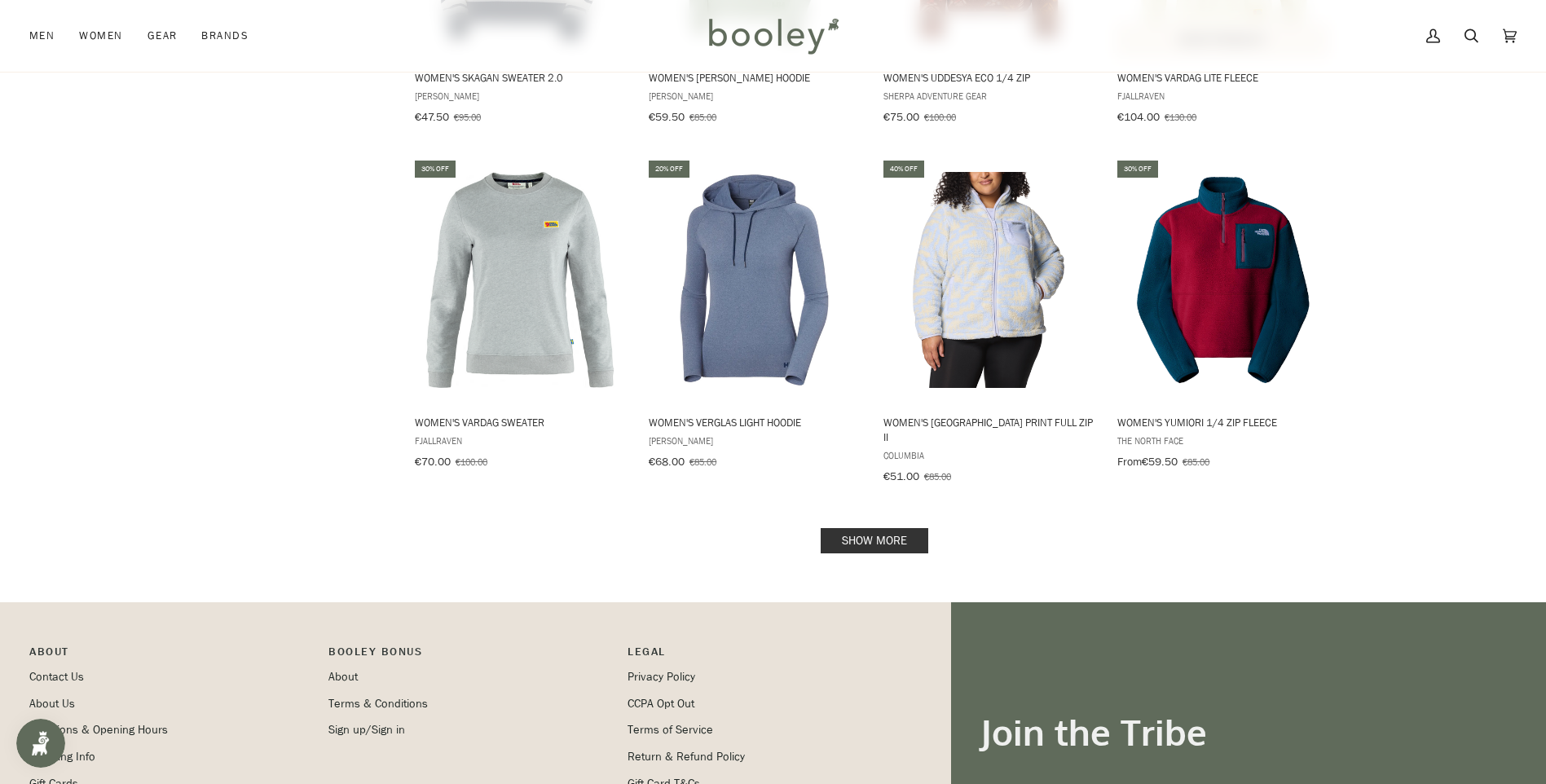
scroll to position [3341, 0]
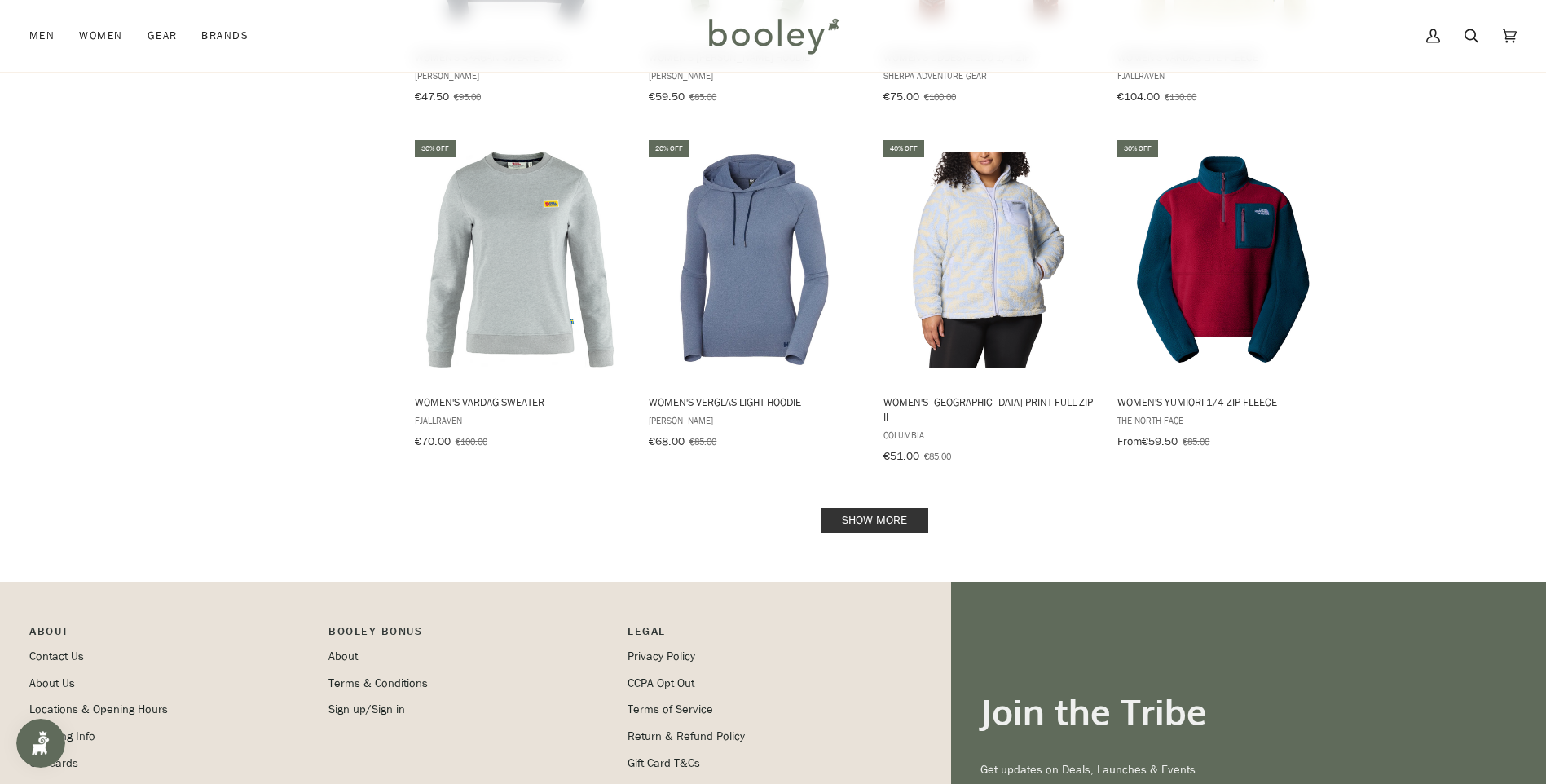
click at [887, 508] on link "Show more" at bounding box center [875, 521] width 108 height 25
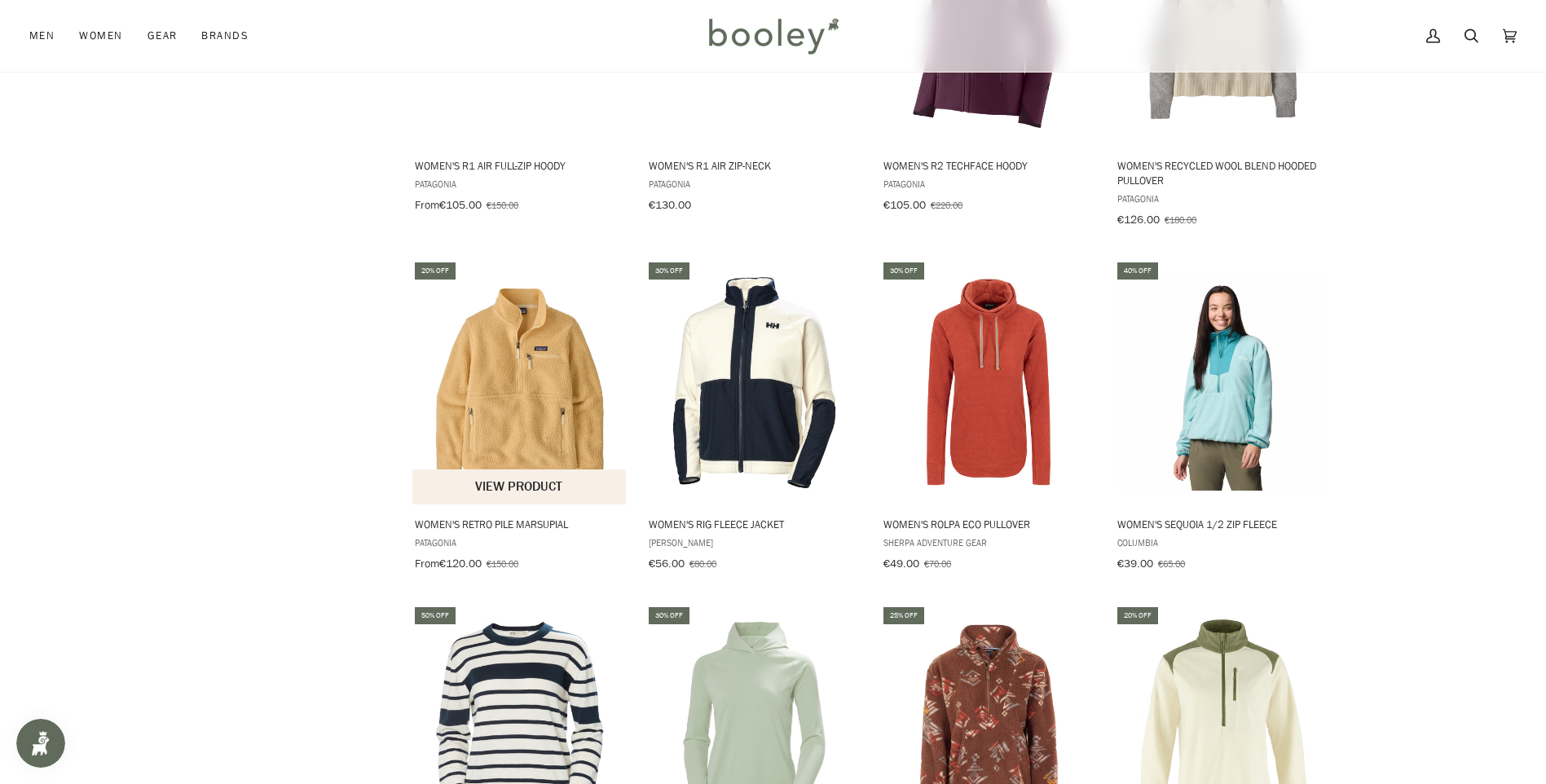
scroll to position [2200, 0]
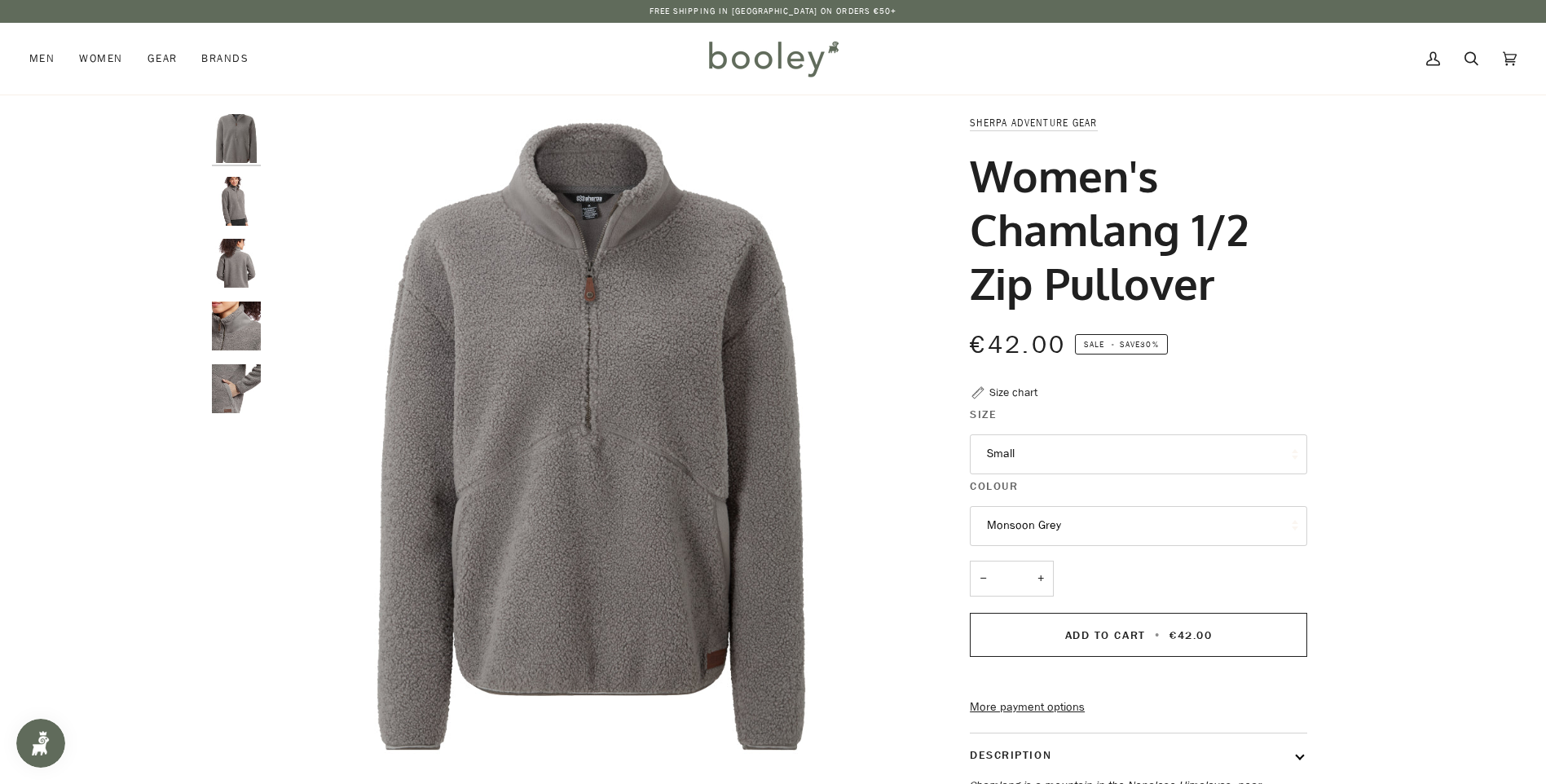
click at [252, 350] on img "Sherpa Adventure Gear Women's Chamlang 1/2 Zip Pullover - Booley Galway" at bounding box center [236, 325] width 49 height 49
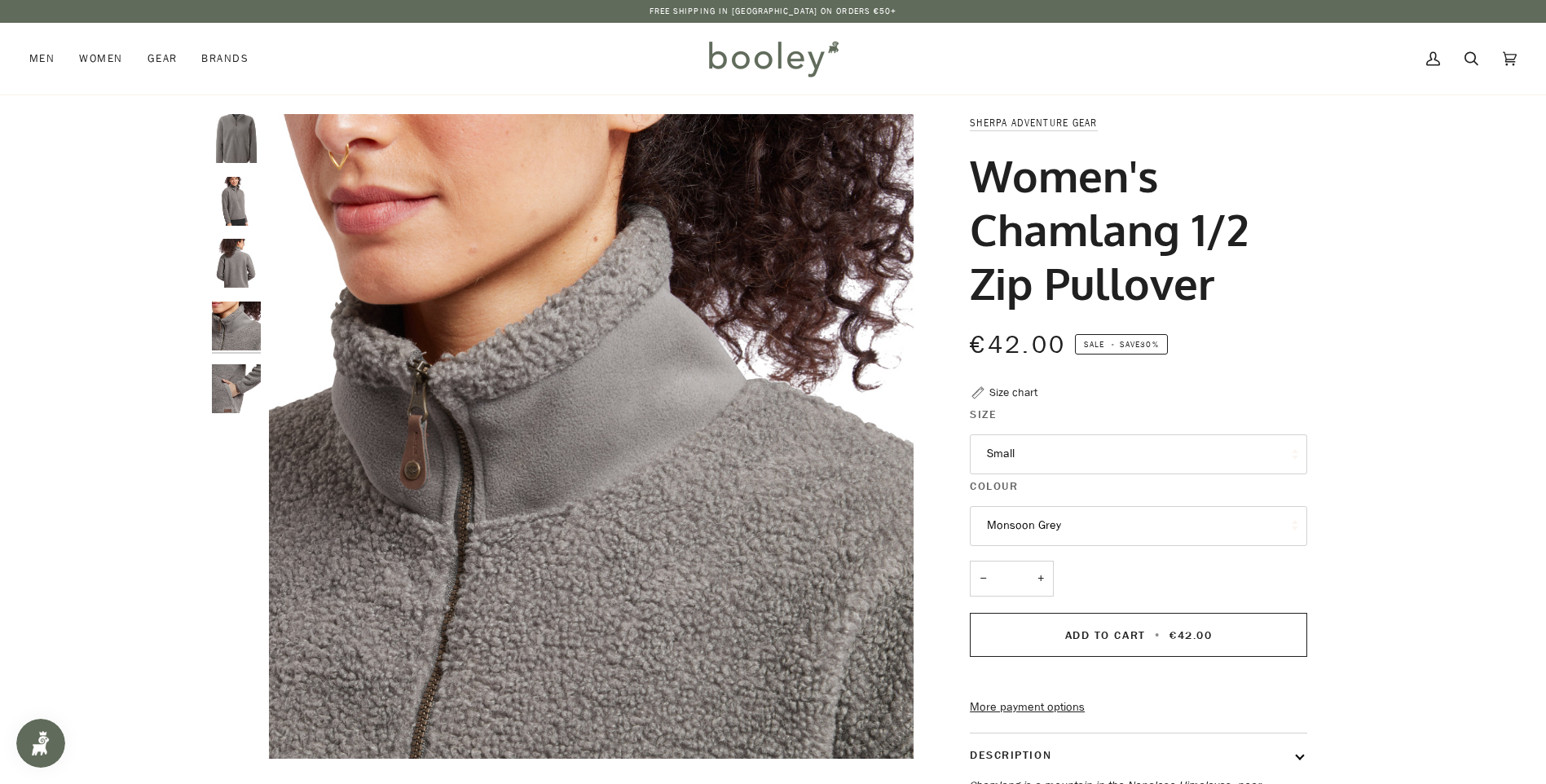
click at [237, 268] on img "Sherpa Adventure Gear Women's Chamlang 1/2 Zip Pullover - Booley Galway" at bounding box center [236, 263] width 49 height 49
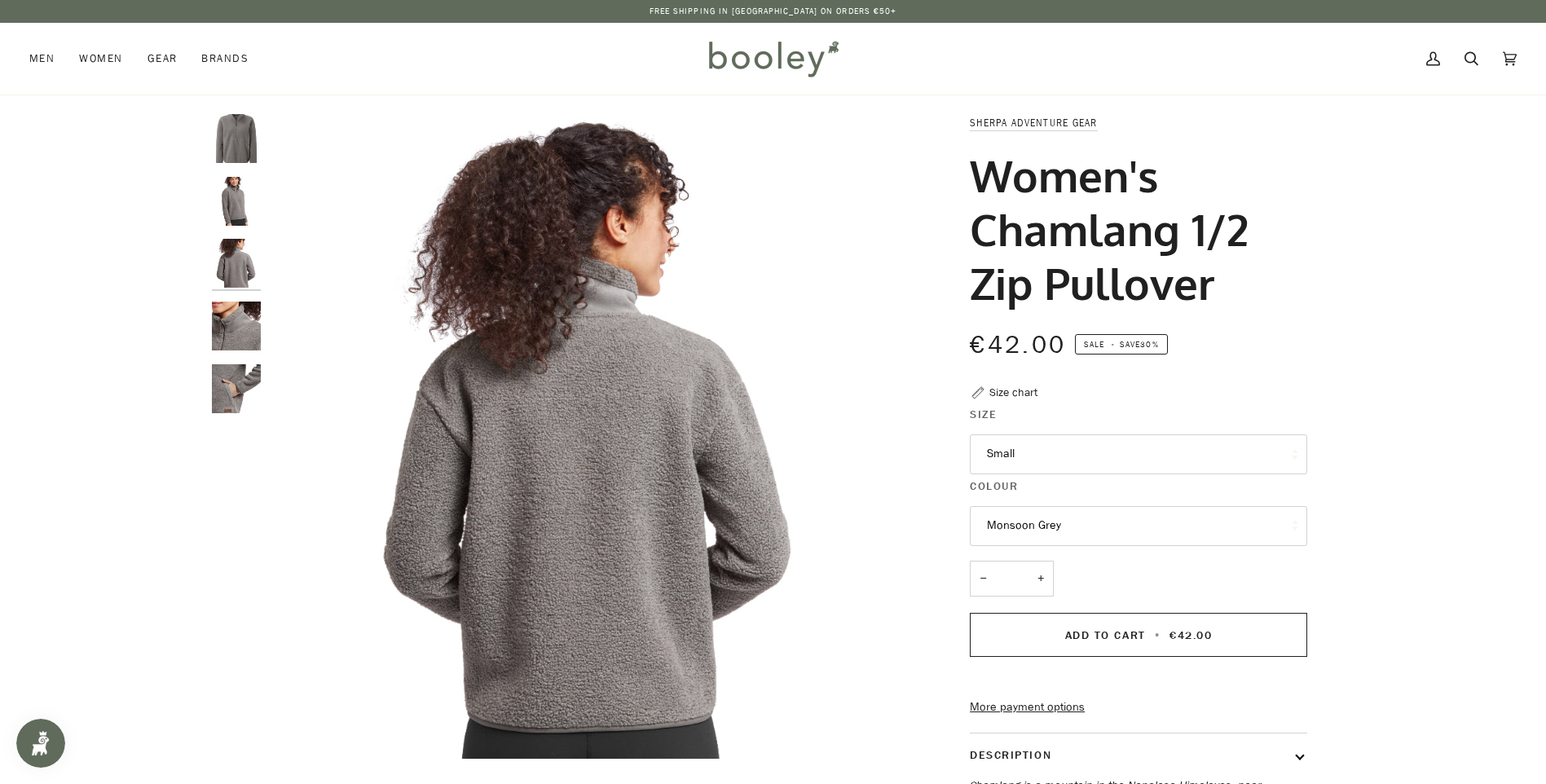
click at [1039, 442] on button "Small" at bounding box center [1138, 454] width 337 height 40
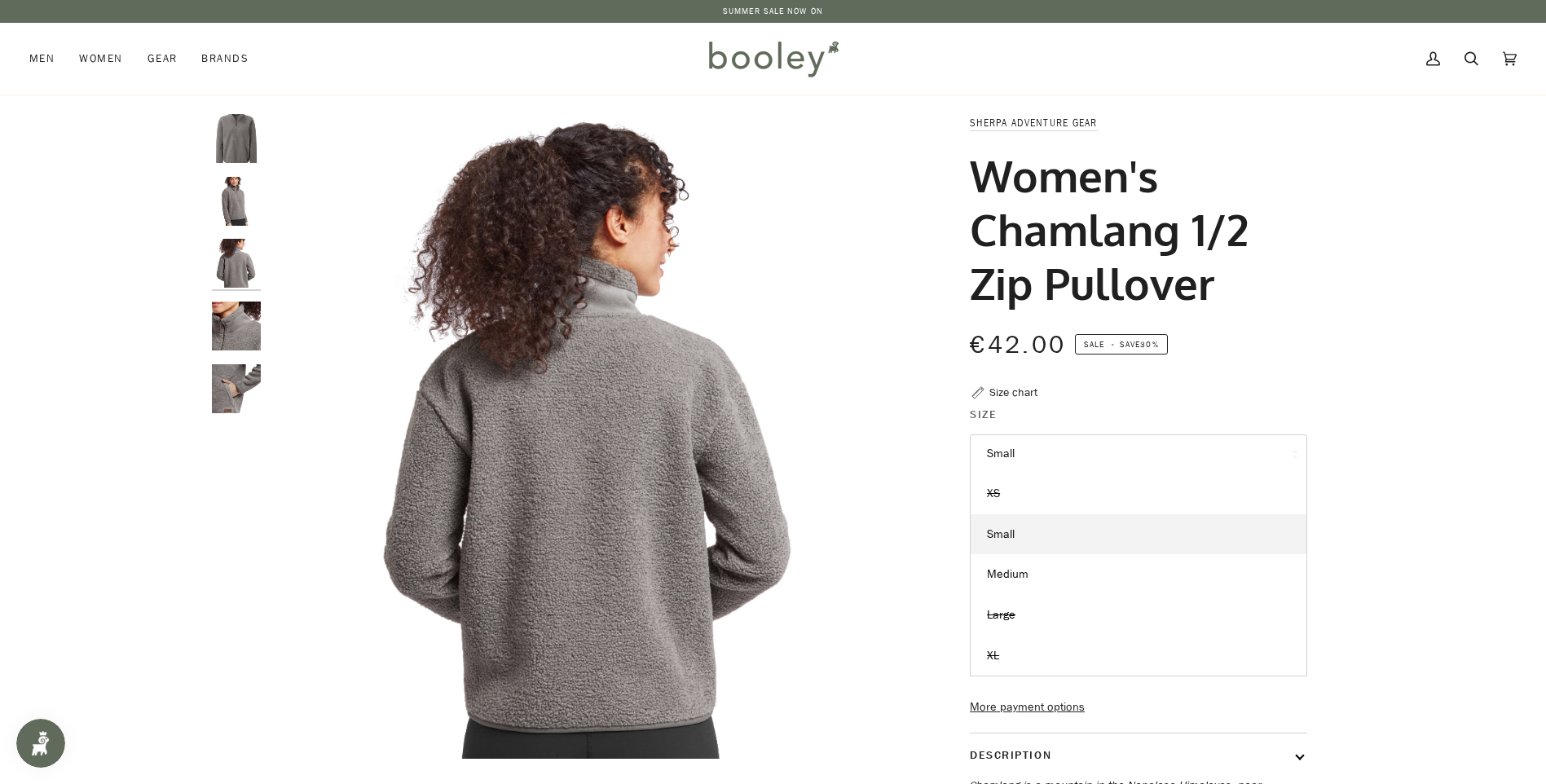
click at [1039, 442] on button "Small" at bounding box center [1138, 454] width 337 height 40
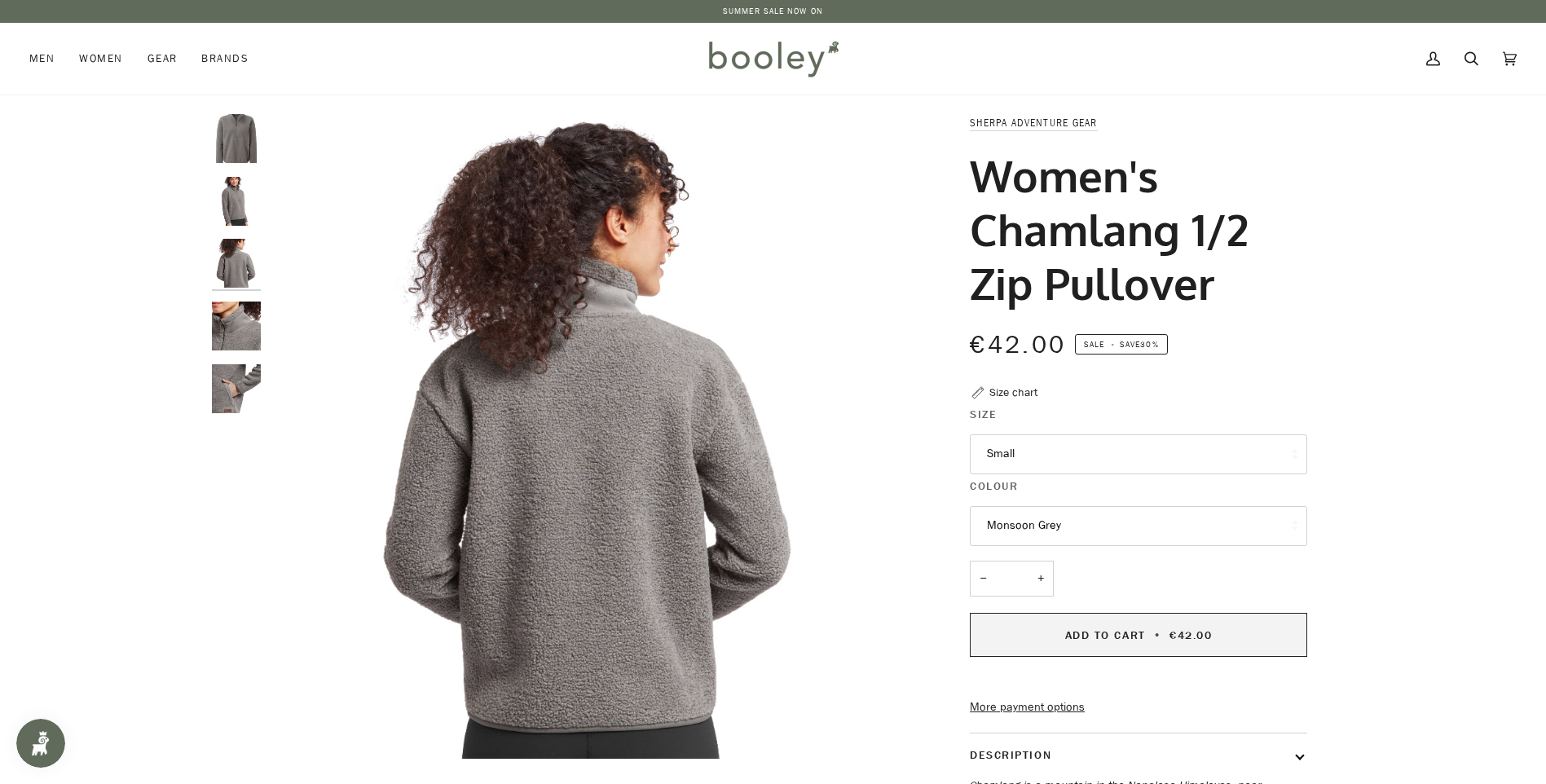
click at [1142, 640] on span "Add to Cart" at bounding box center [1105, 635] width 81 height 16
click at [247, 401] on img "Sherpa Adventure Gear Women's Chamlang 1/2 Zip Pullover - Booley Galway" at bounding box center [236, 389] width 49 height 49
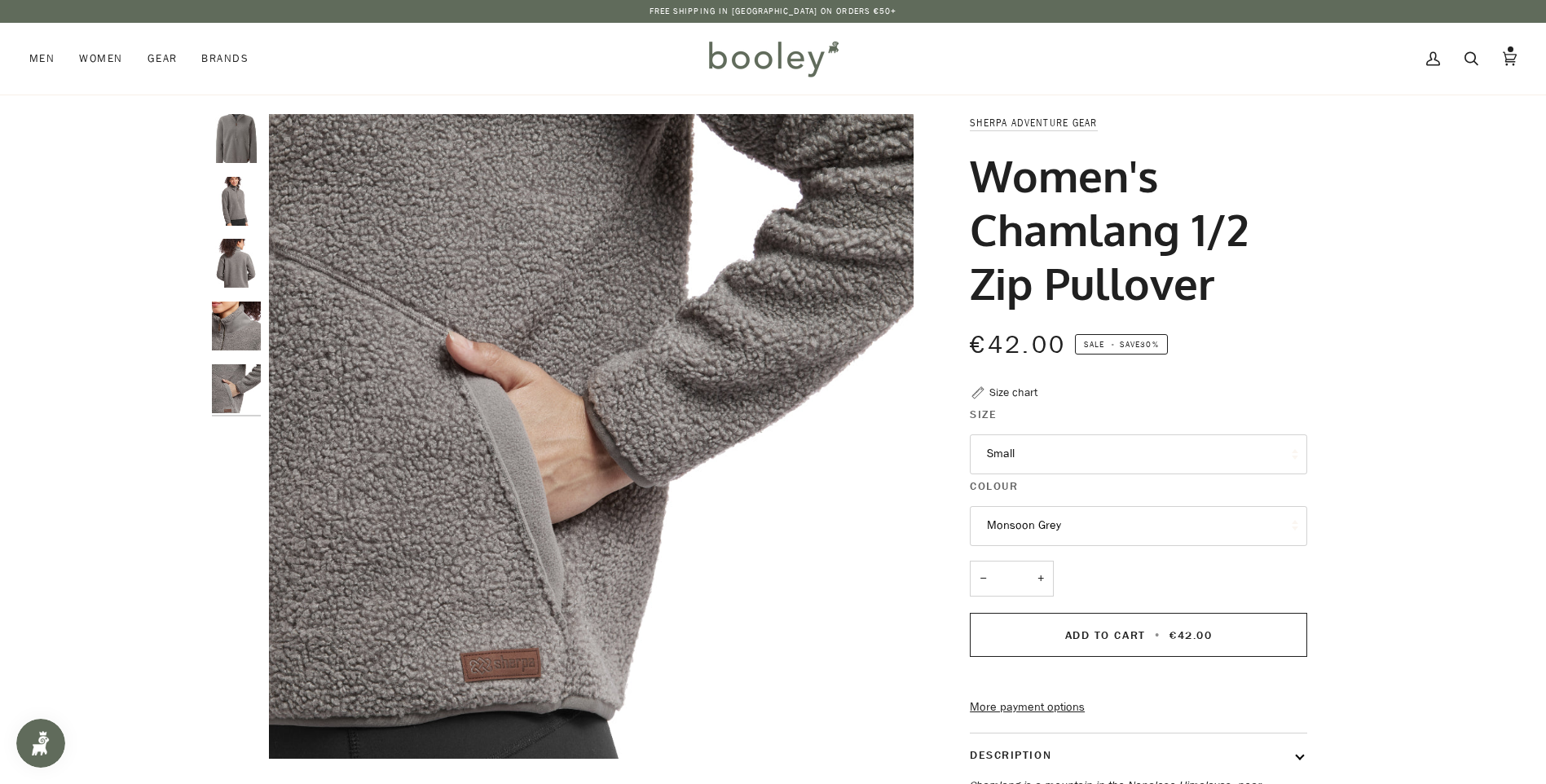
click at [239, 271] on img "Sherpa Adventure Gear Women's Chamlang 1/2 Zip Pullover - Booley Galway" at bounding box center [236, 263] width 49 height 49
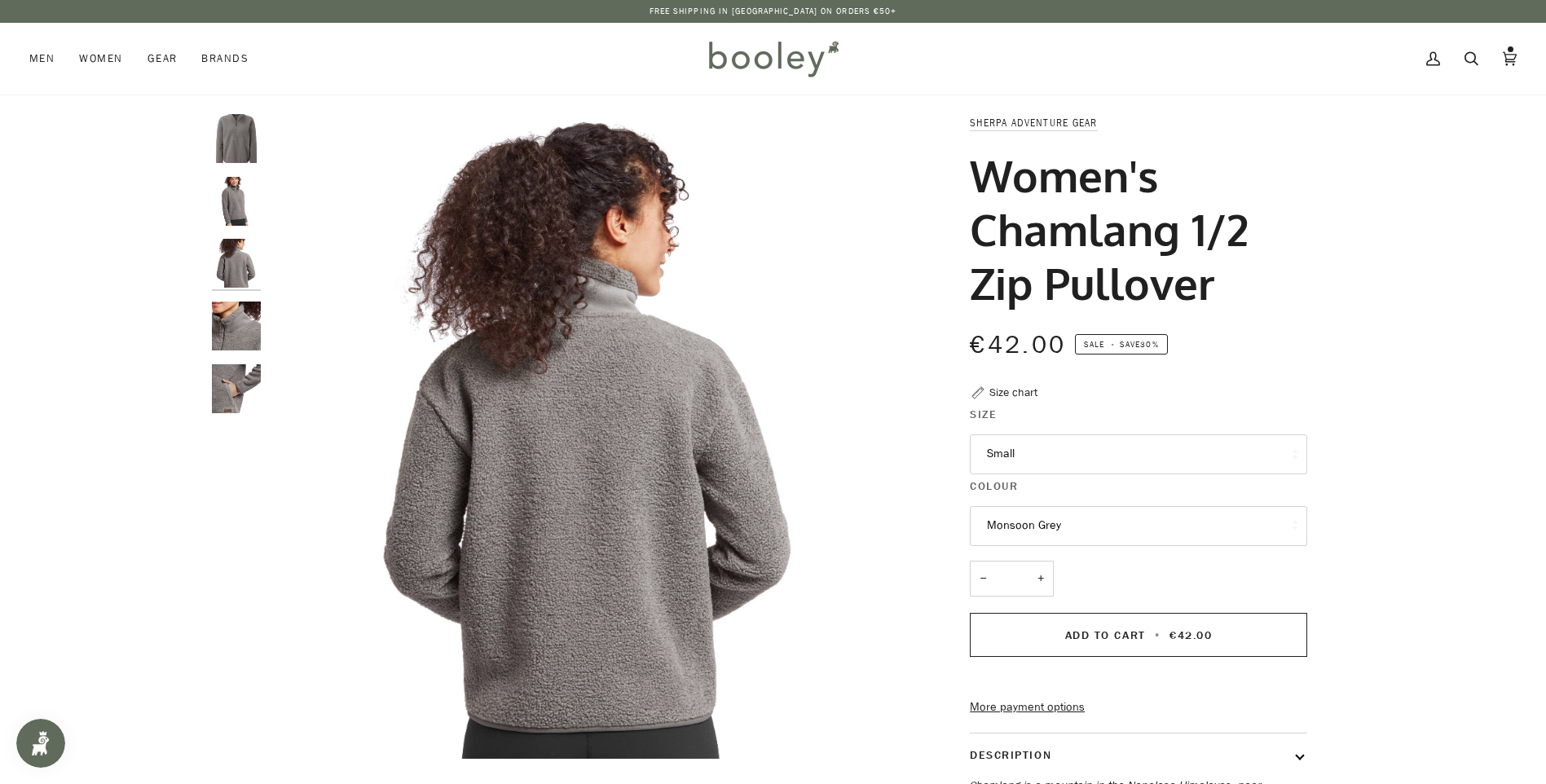
click at [242, 200] on img "Sherpa Adventure Gear Women's Chamlang 1/2 Zip Pullover - Booley Galway" at bounding box center [236, 201] width 49 height 49
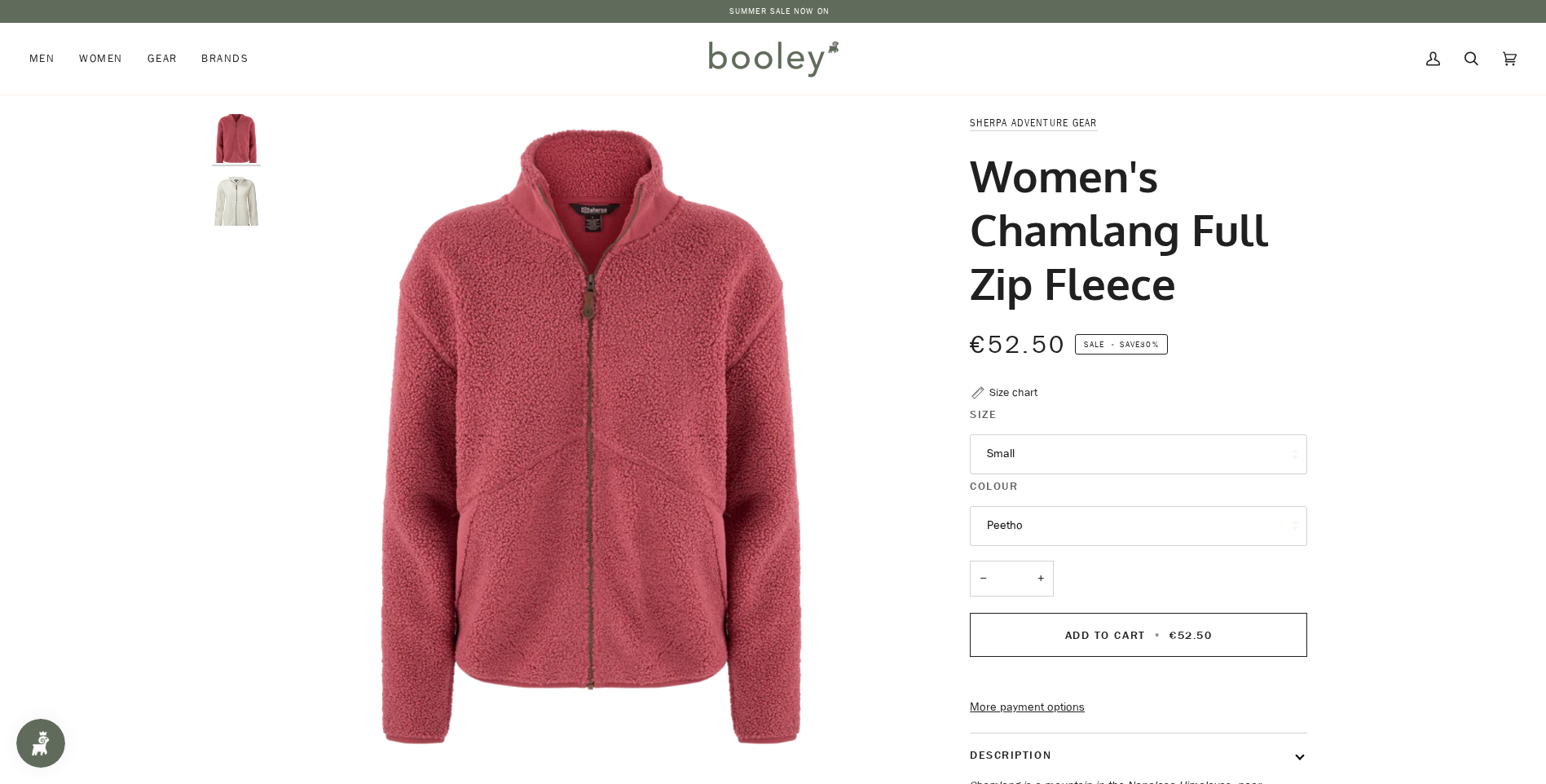
click at [1047, 457] on button "Small" at bounding box center [1138, 454] width 337 height 40
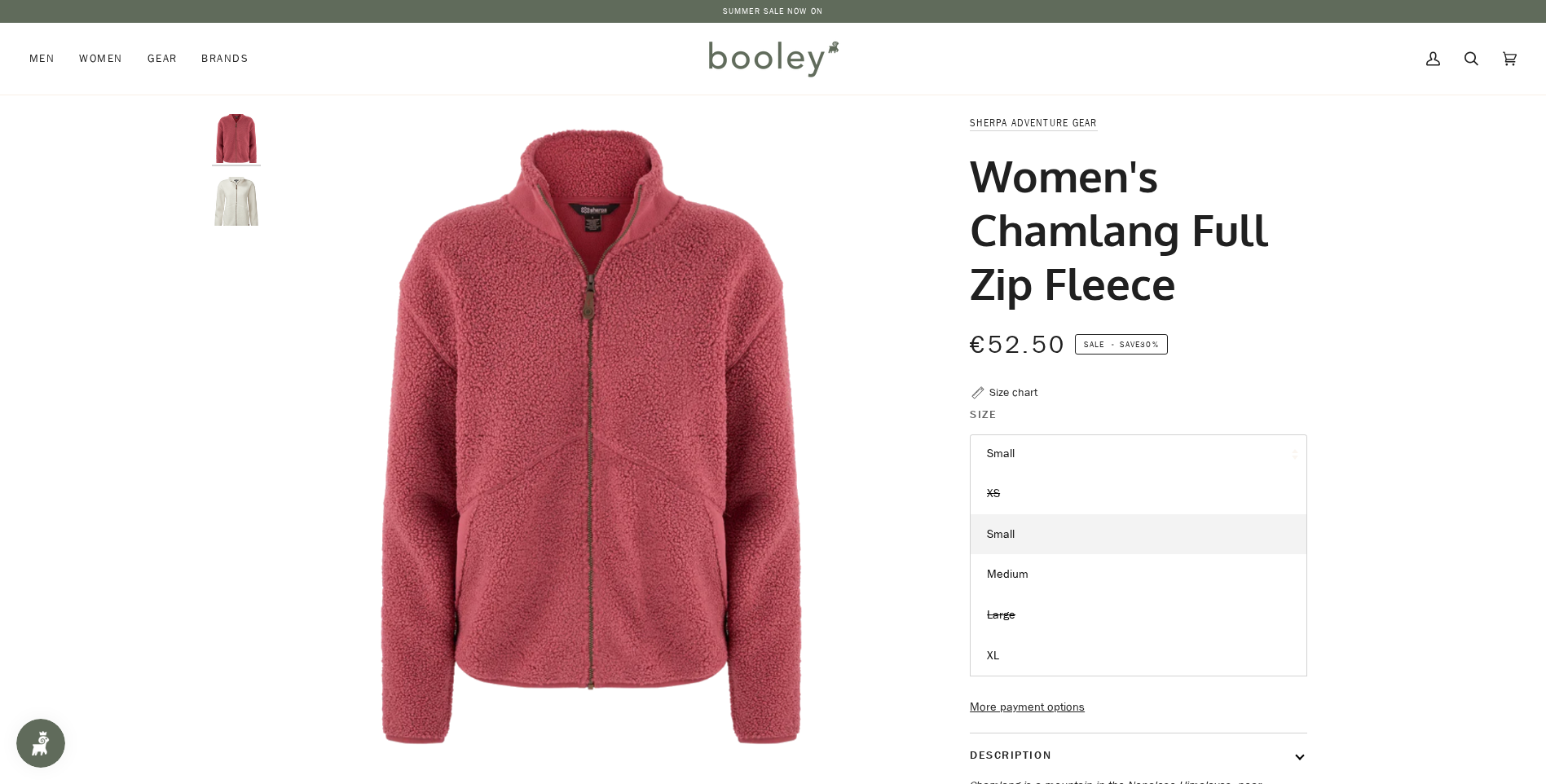
click at [1047, 457] on button "Small" at bounding box center [1138, 454] width 337 height 40
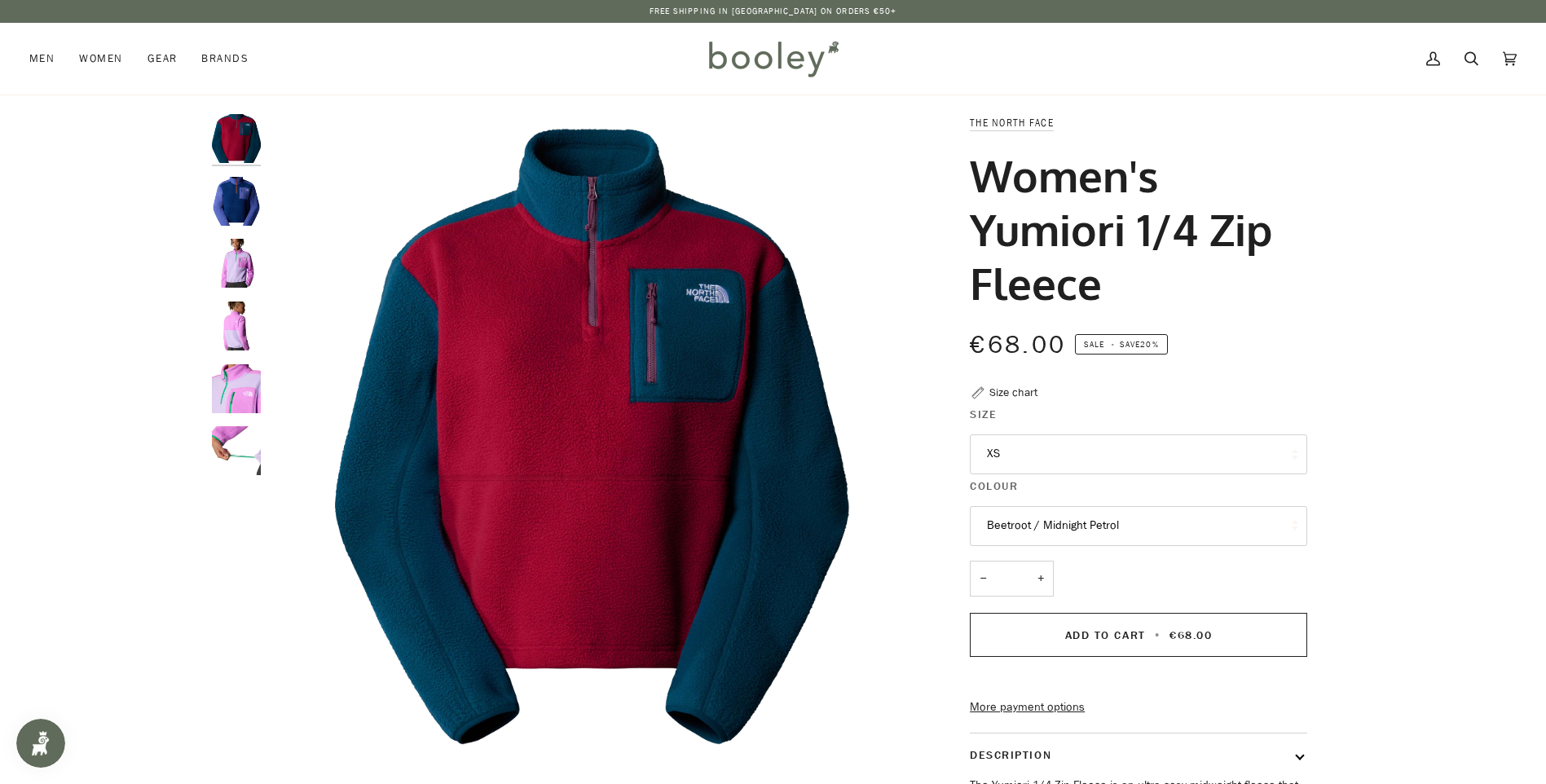
click at [234, 270] on img "The North Face Women's Yumiori 1/4 Zip Fleece - Booley Galway" at bounding box center [236, 263] width 49 height 49
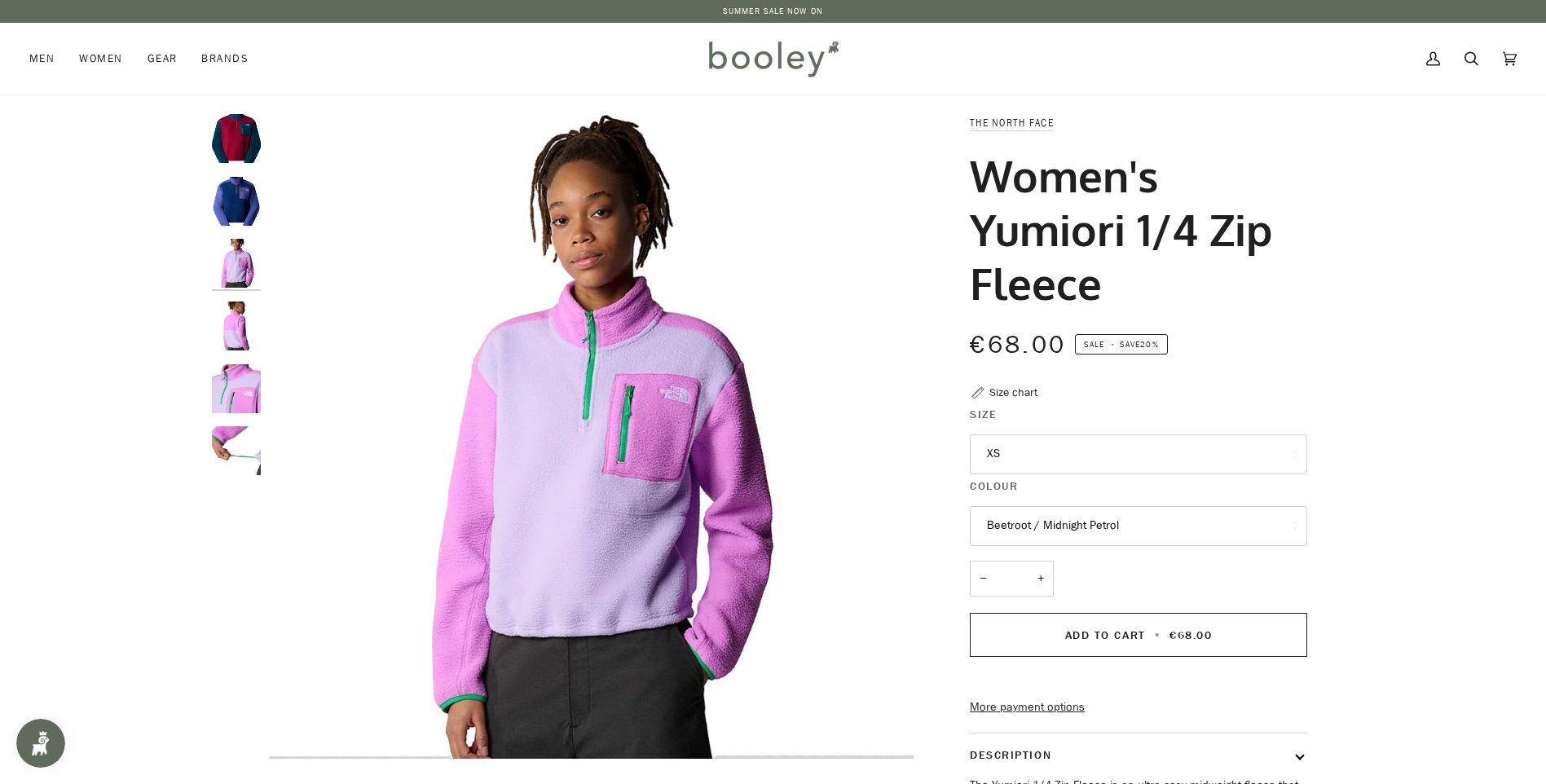
click at [246, 175] on div at bounding box center [240, 301] width 57 height 375
click at [242, 201] on img "The North Face Women's Yumiori 1/4 Zip Fleece Estate Blue / Indigo Plum / Iron …" at bounding box center [236, 201] width 49 height 49
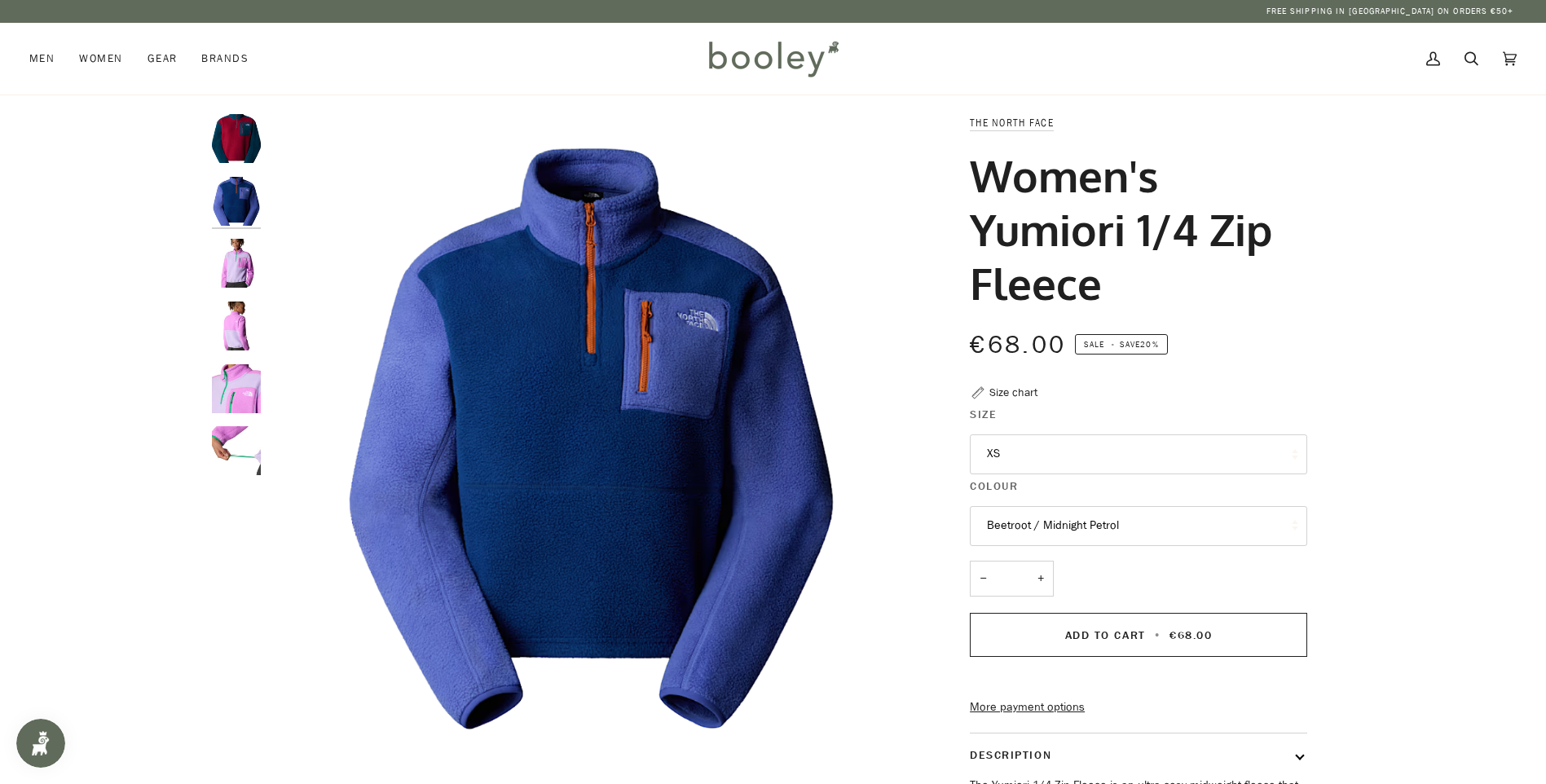
click at [246, 138] on img "The North Face Women's Yumiori 1/4 Zip Fleece Beetroot / Midnight Petrol - Bool…" at bounding box center [236, 138] width 49 height 49
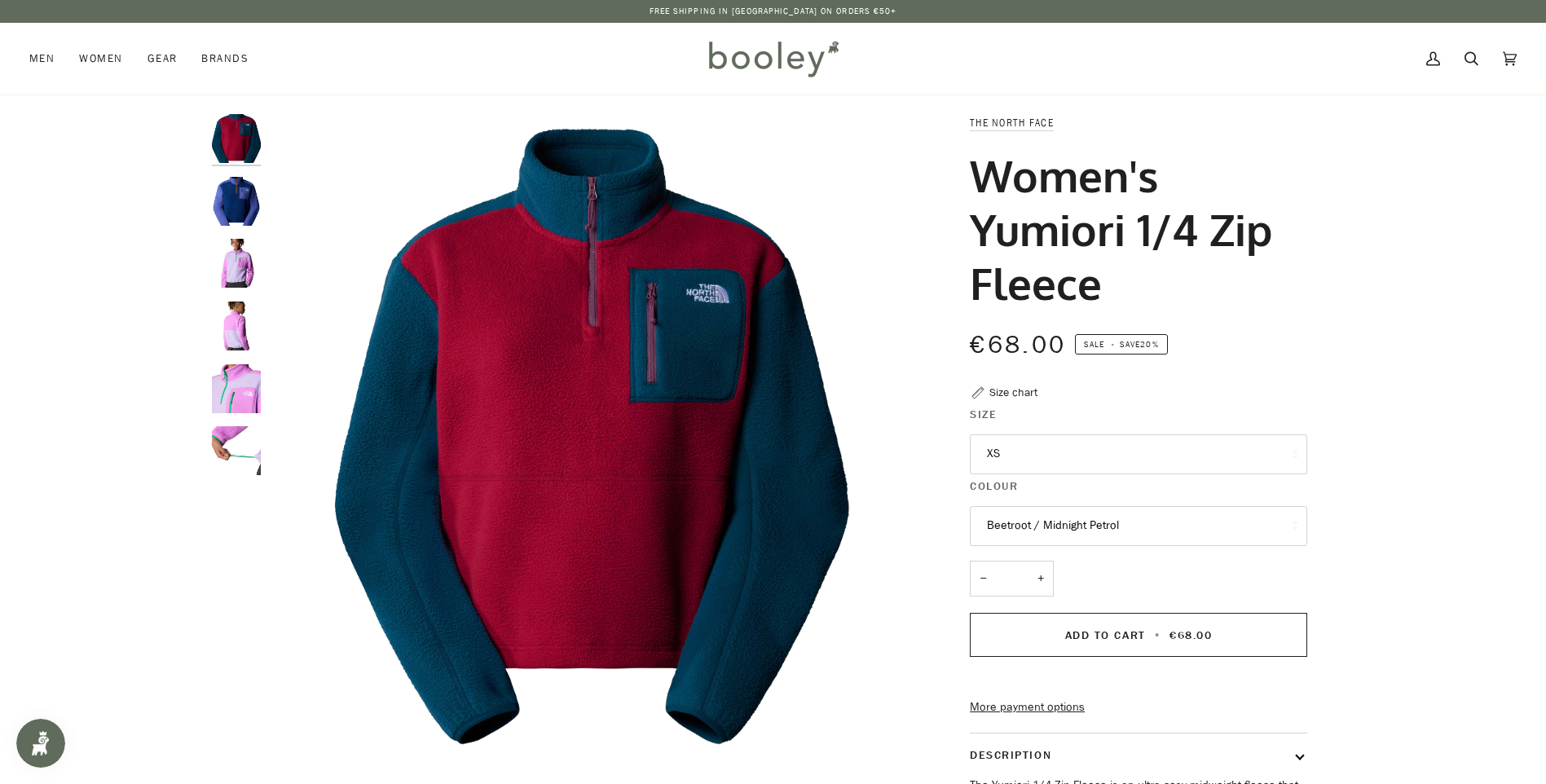
click at [1038, 444] on button "XS" at bounding box center [1138, 454] width 337 height 40
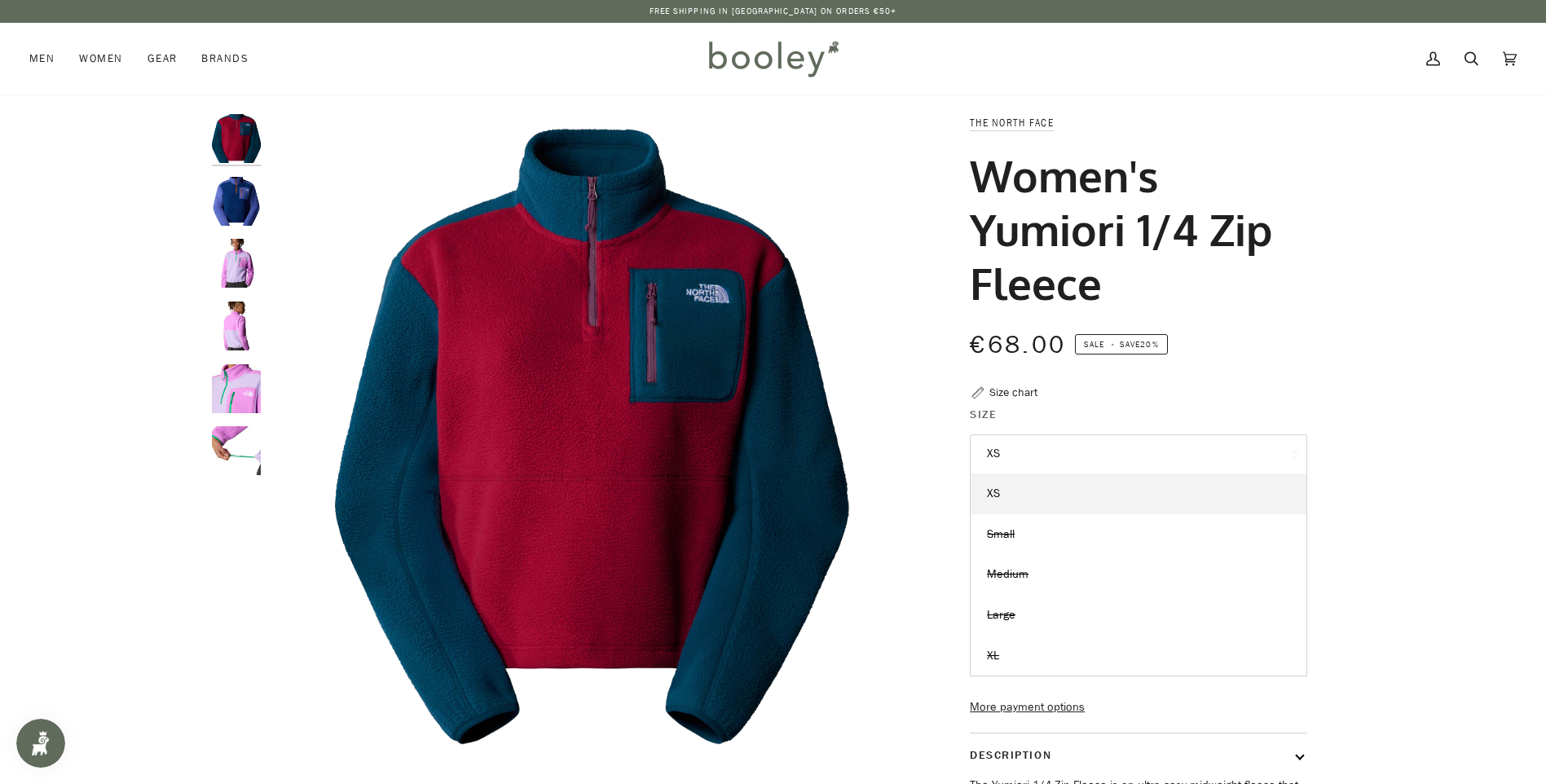
click at [1450, 429] on div "Zoom Zoom" at bounding box center [773, 581] width 1546 height 935
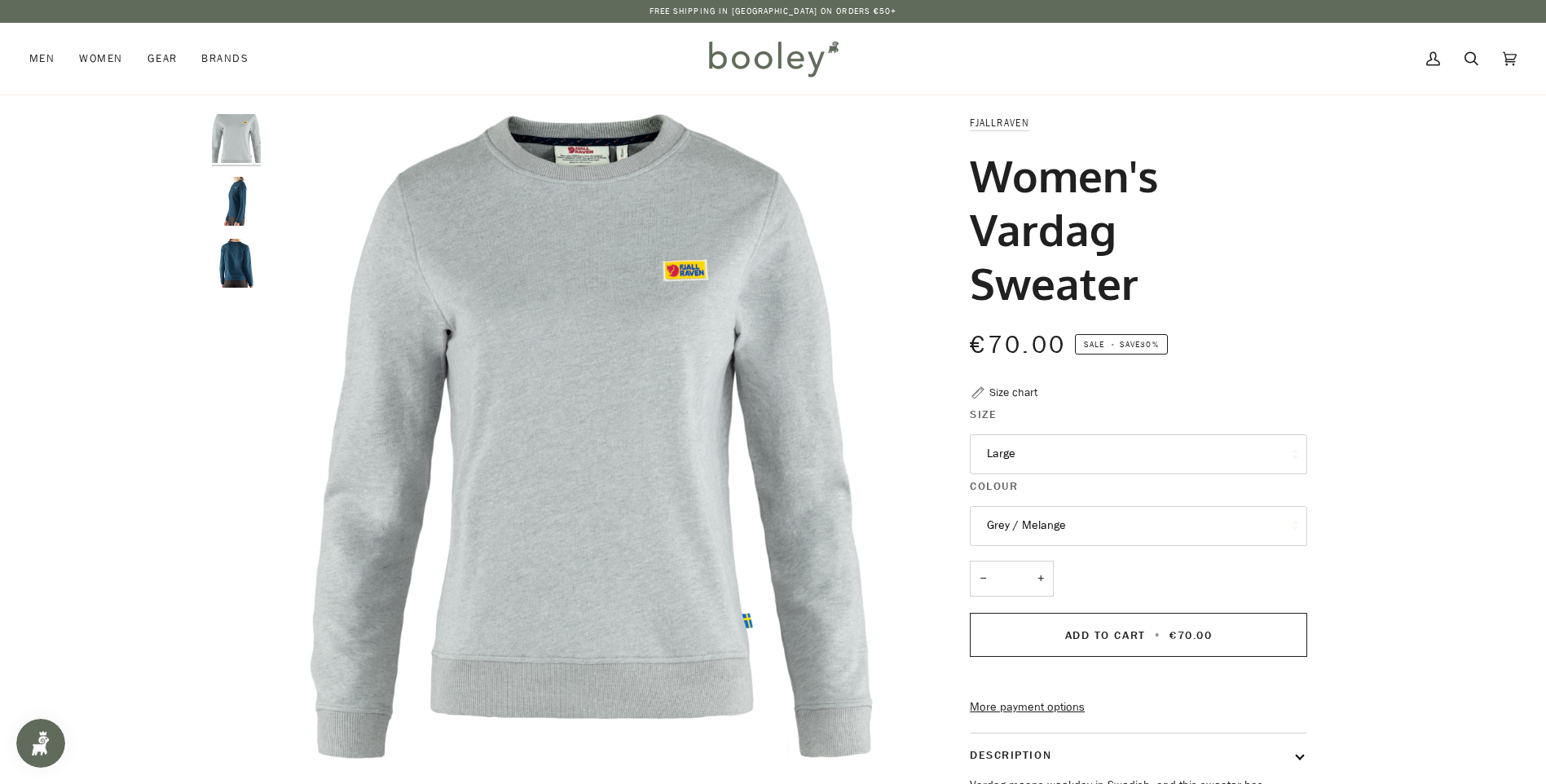
click at [222, 197] on img "Fjallraven Women's Vardag Sweater - Booley Galway" at bounding box center [236, 201] width 49 height 49
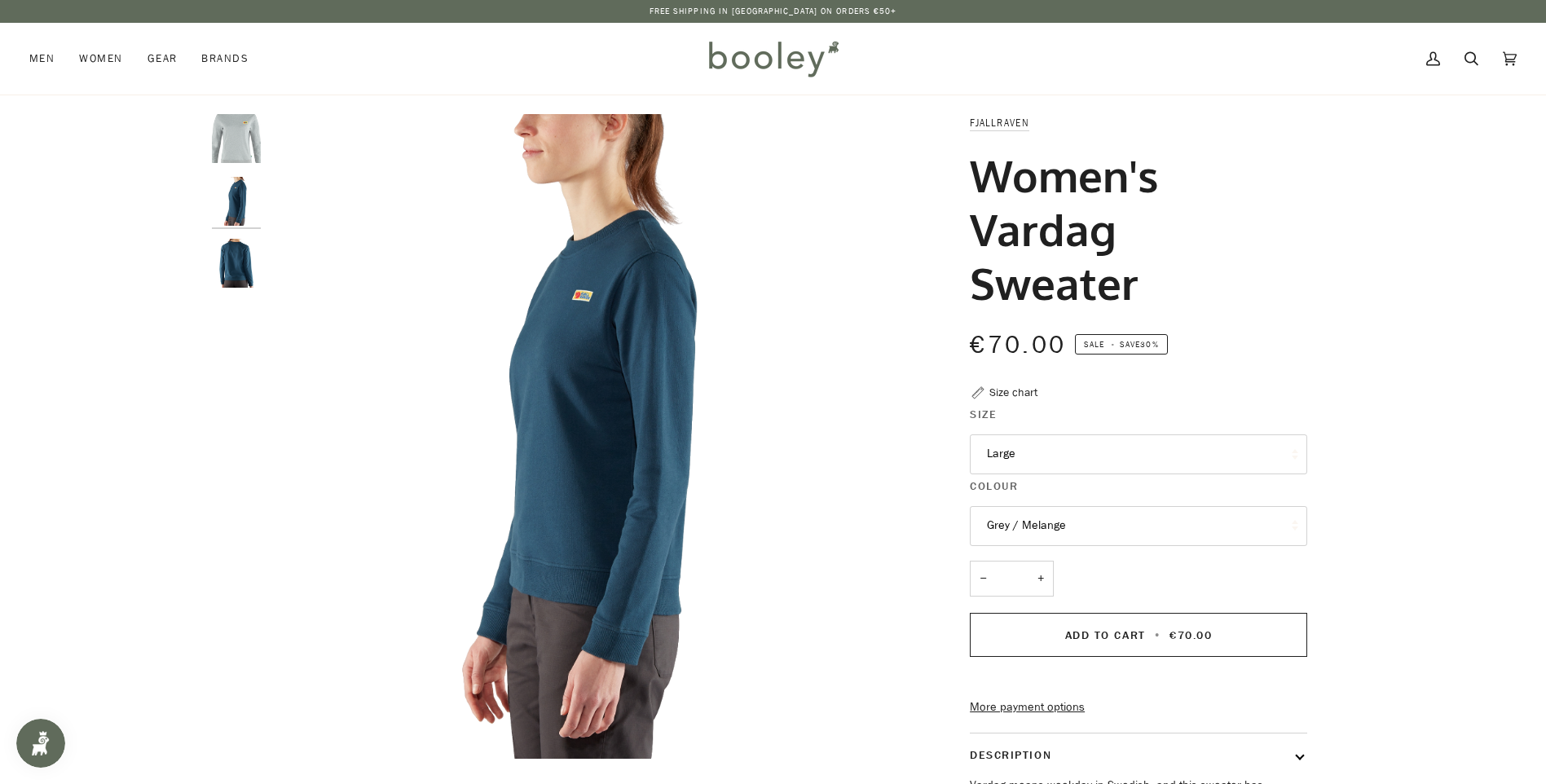
click at [224, 281] on img "Fjallraven Women's Vardag Sweater - Booley Galway" at bounding box center [236, 263] width 49 height 49
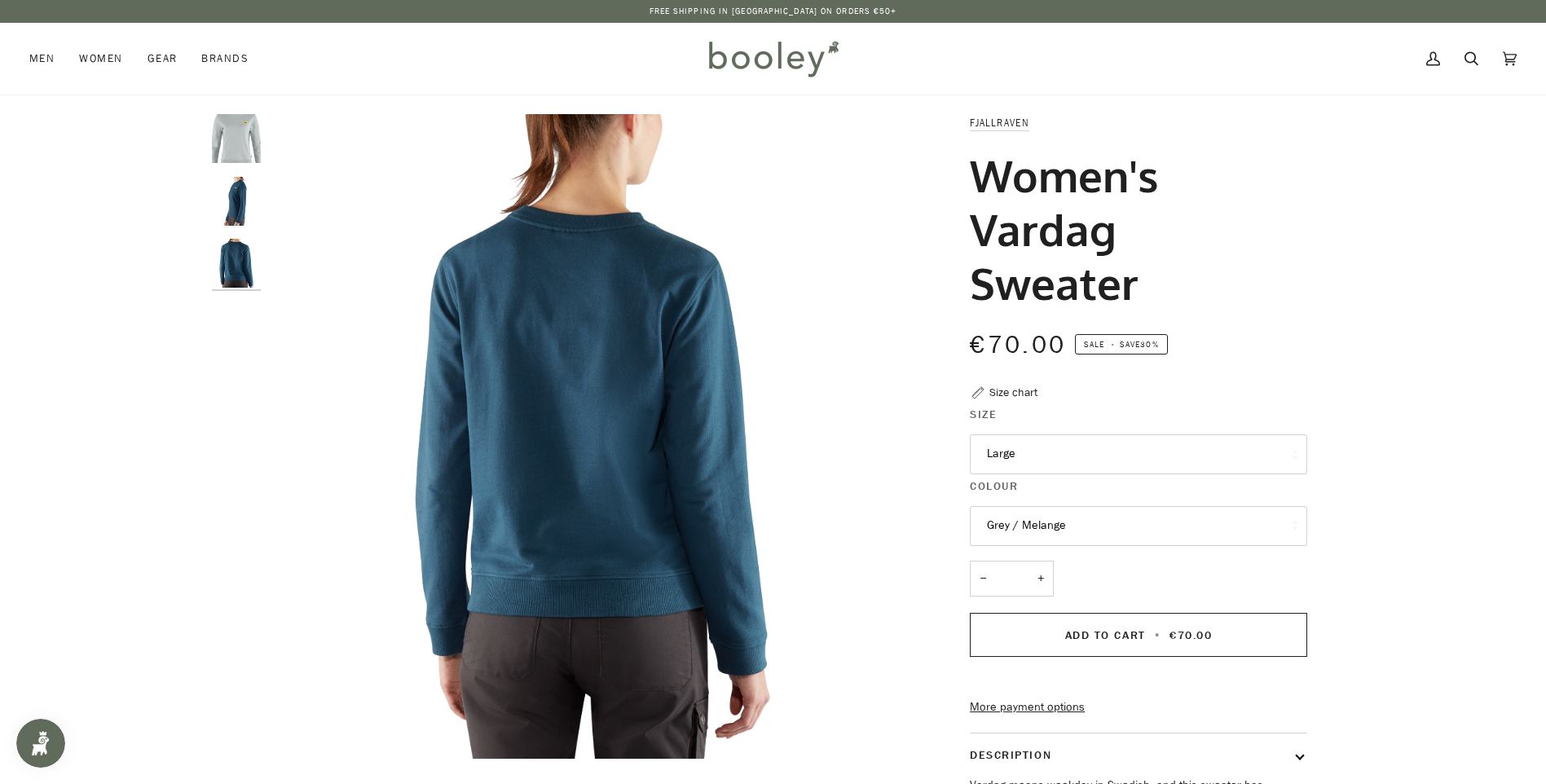
click at [1152, 434] on button "Large" at bounding box center [1138, 454] width 337 height 40
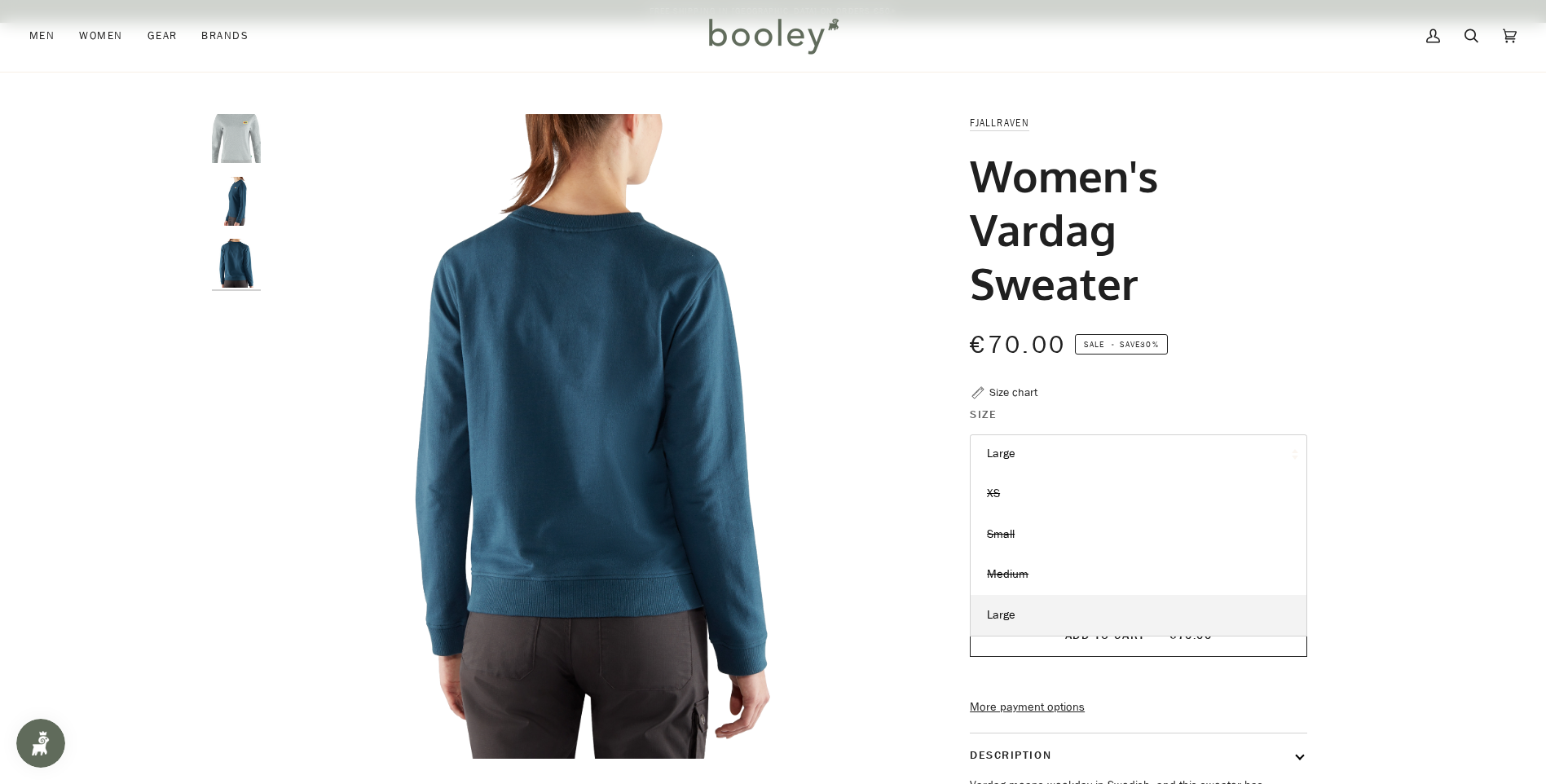
scroll to position [686, 0]
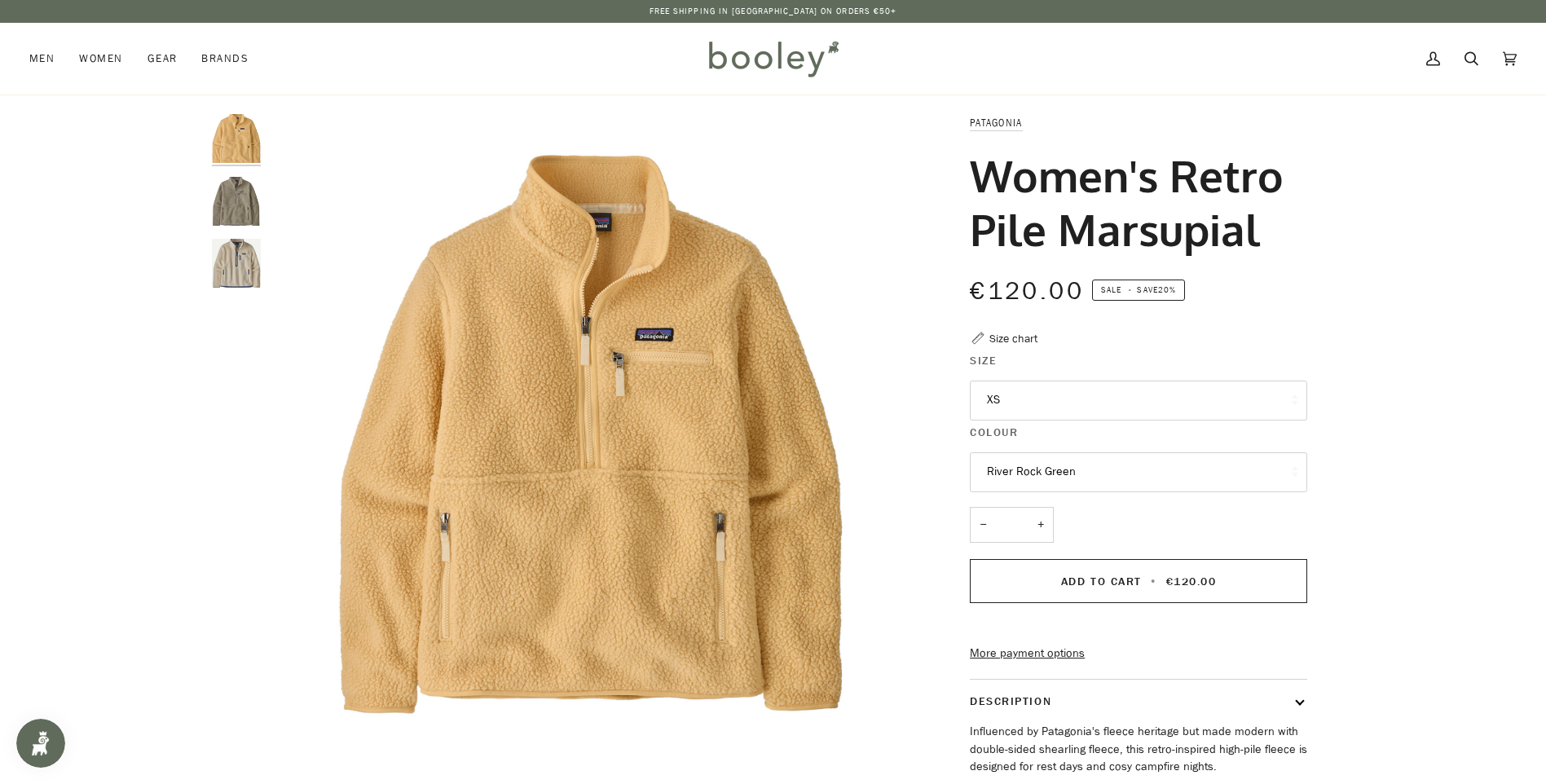
click at [1093, 390] on button "XS" at bounding box center [1138, 400] width 337 height 40
click at [1442, 279] on div "Zoom Zoom Zoom" at bounding box center [773, 542] width 1546 height 858
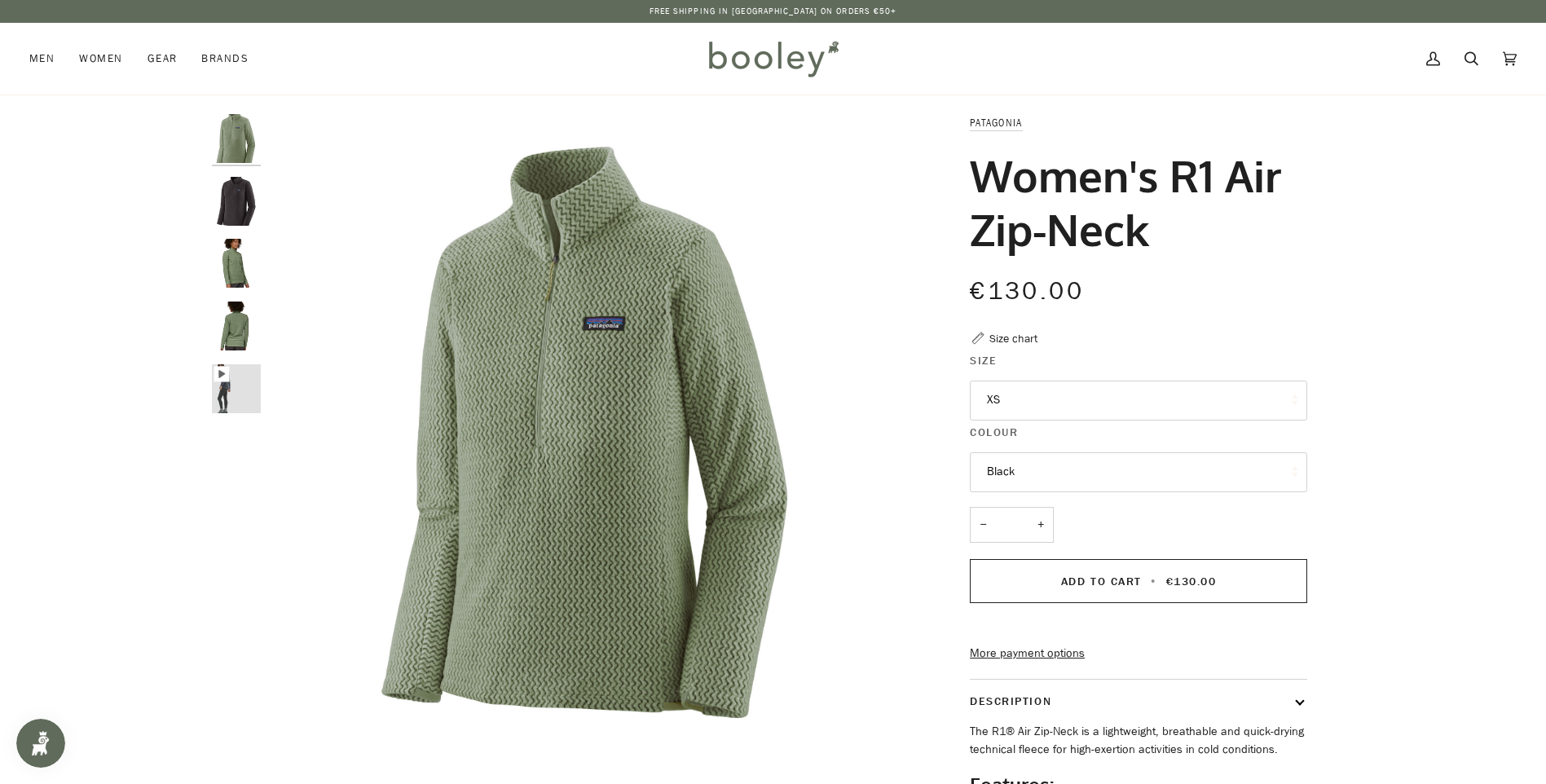
click at [1050, 407] on button "XS" at bounding box center [1138, 400] width 337 height 40
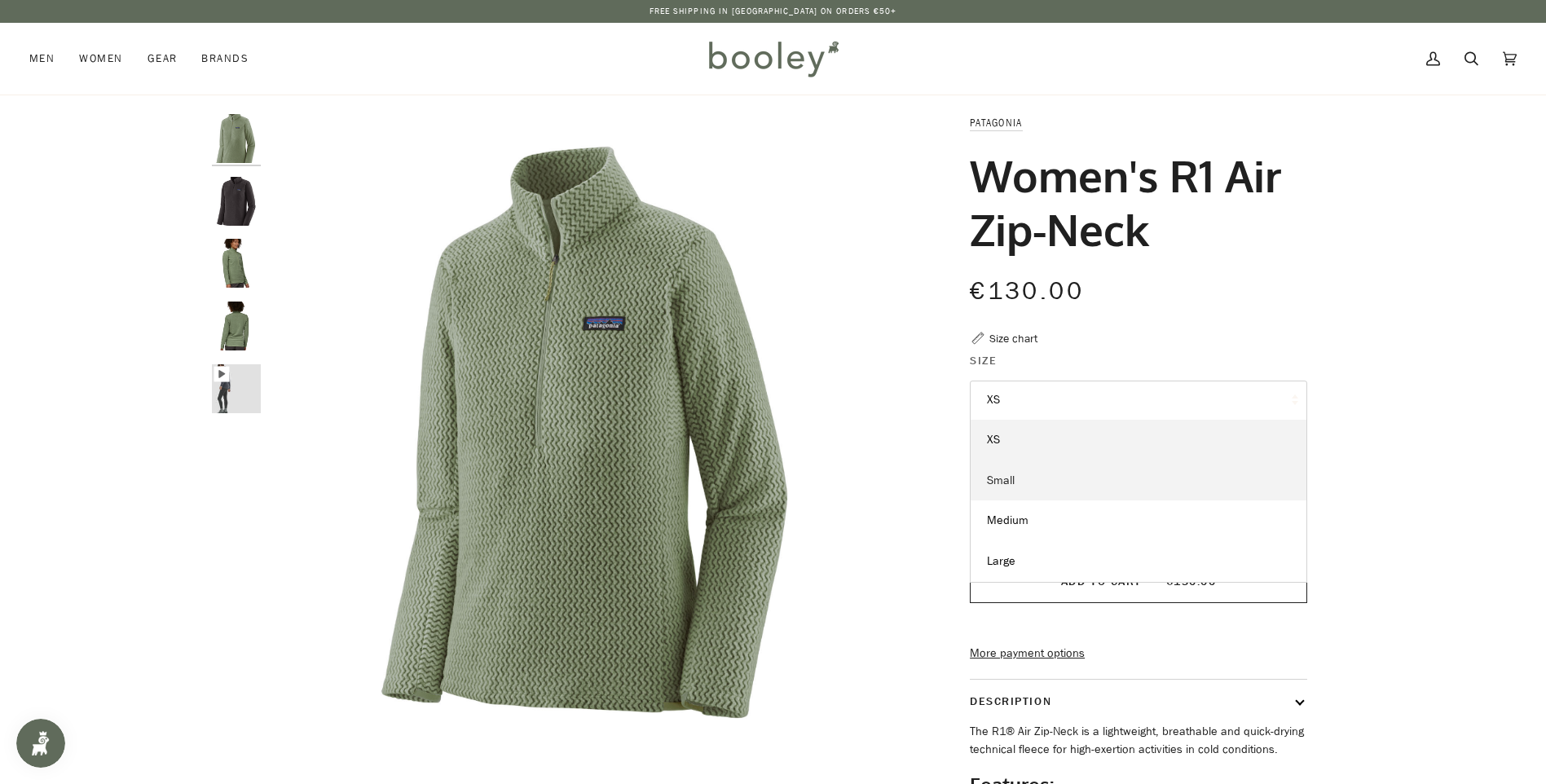
click at [1045, 481] on link "Small" at bounding box center [1139, 481] width 336 height 41
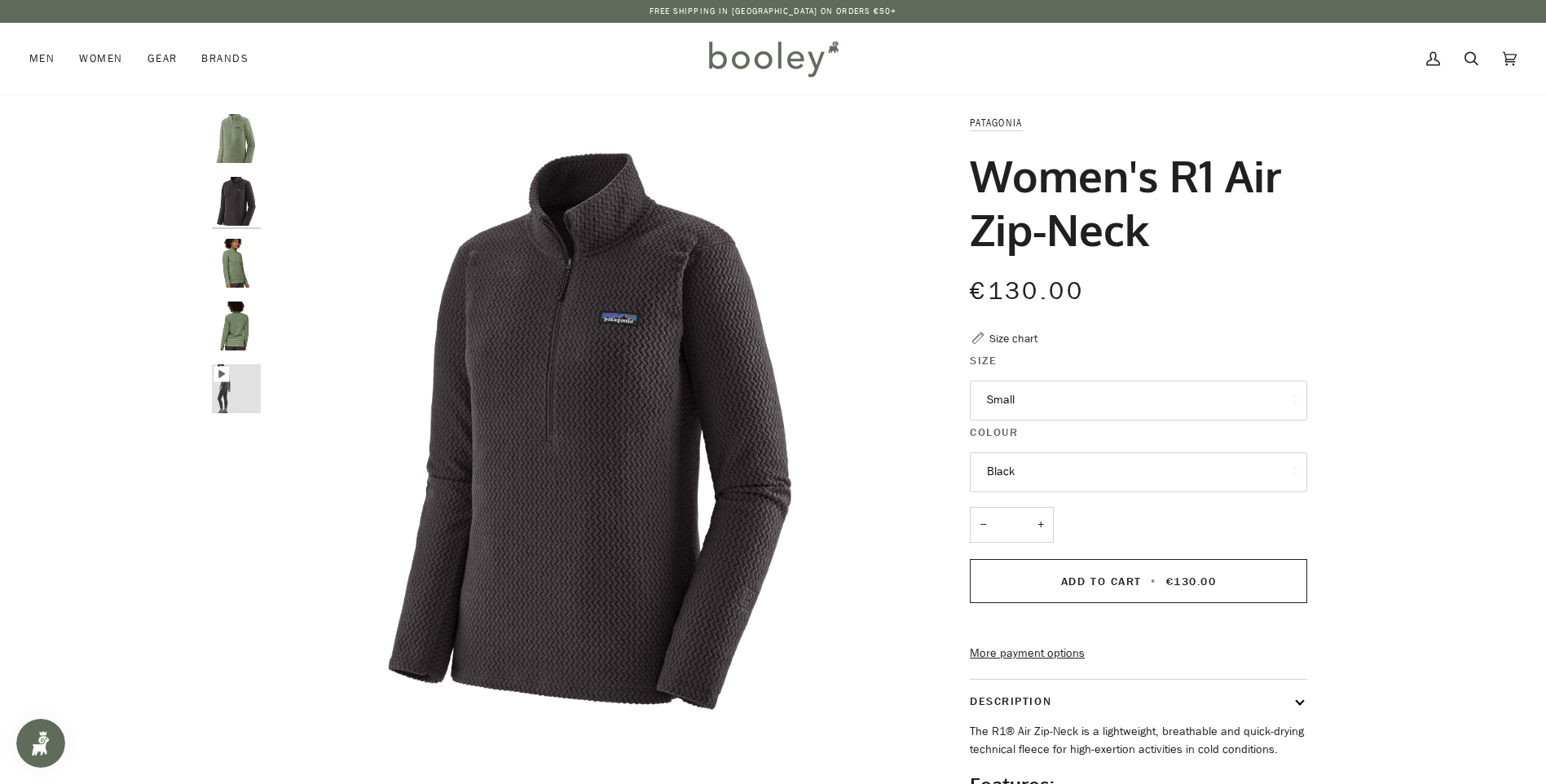
click at [1021, 486] on button "Black" at bounding box center [1138, 472] width 337 height 40
click at [1025, 516] on span "Salvia Green" at bounding box center [1019, 511] width 64 height 16
